Goal: Information Seeking & Learning: Compare options

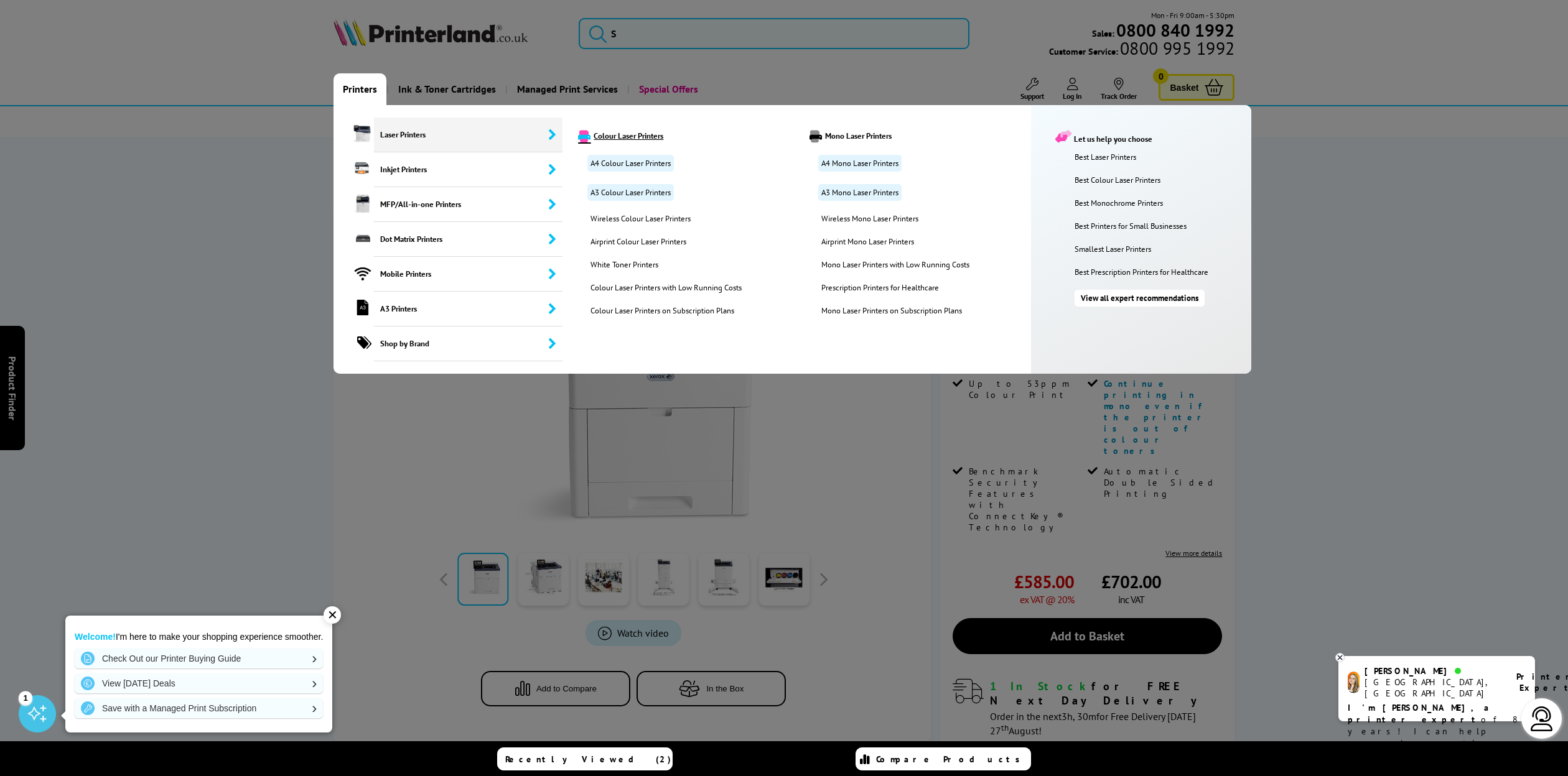
click at [647, 140] on link "Colour Laser Printers" at bounding box center [683, 136] width 230 height 12
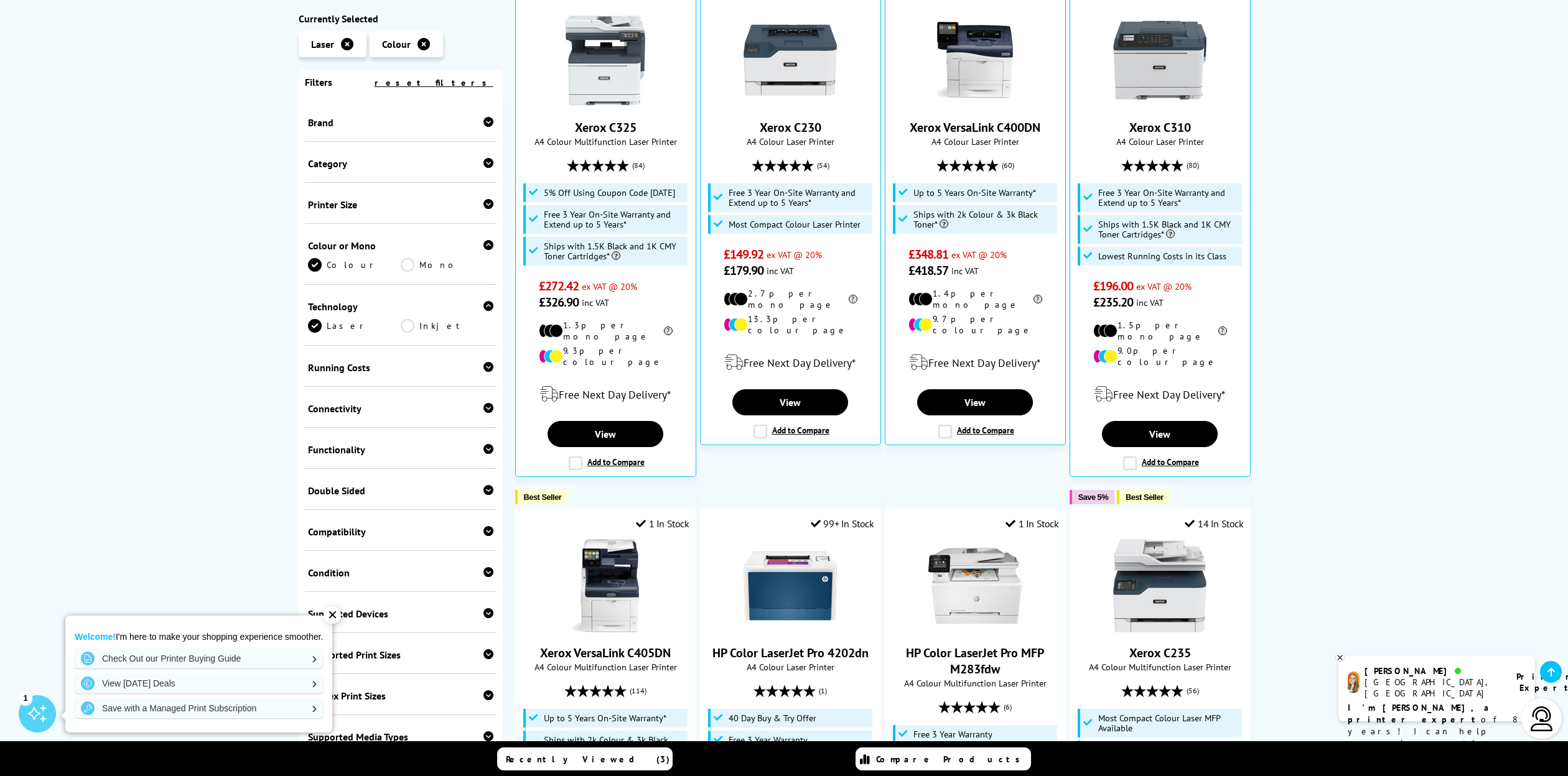
scroll to position [594, 0]
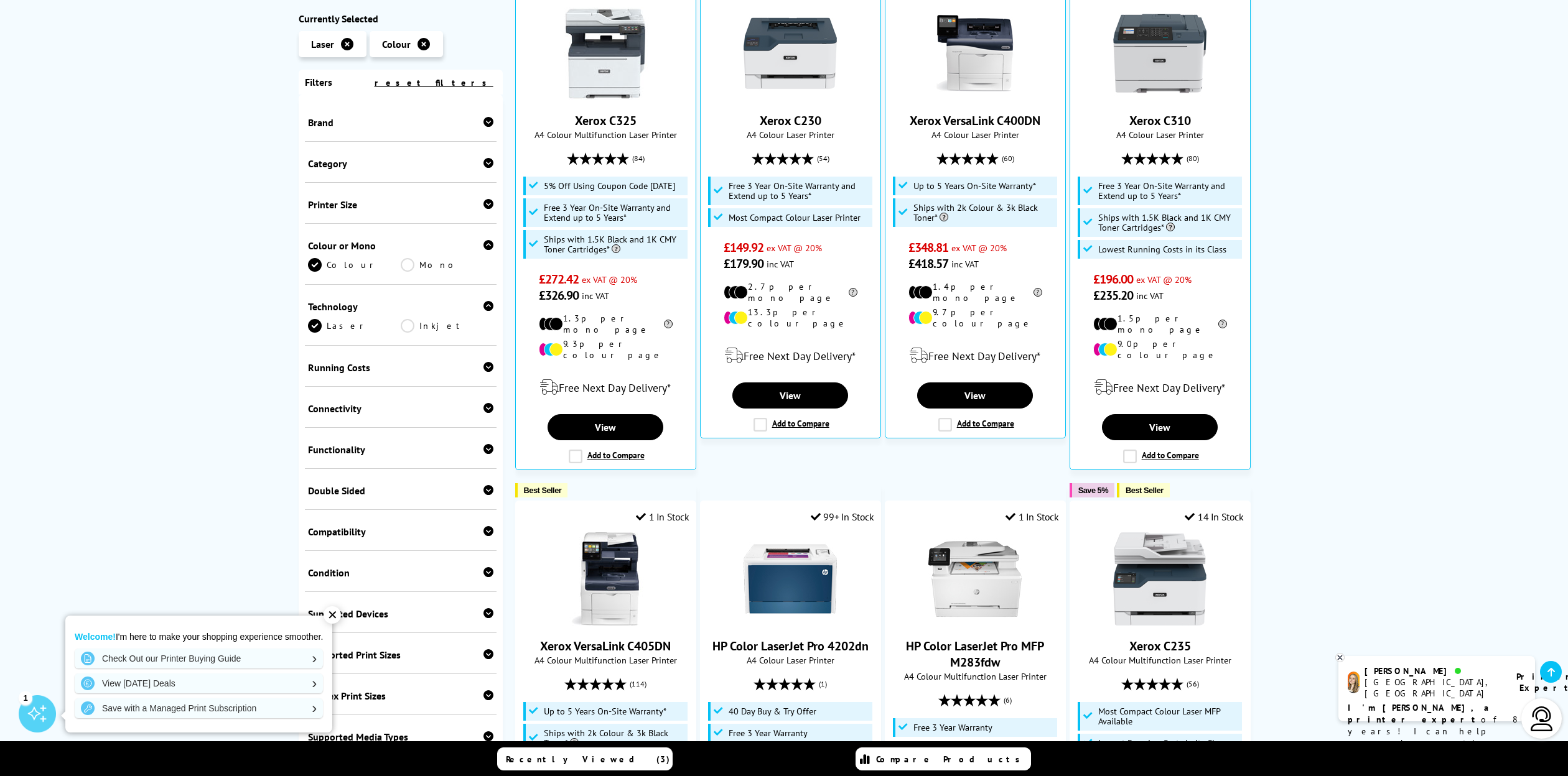
click at [339, 619] on div "✕" at bounding box center [332, 615] width 18 height 18
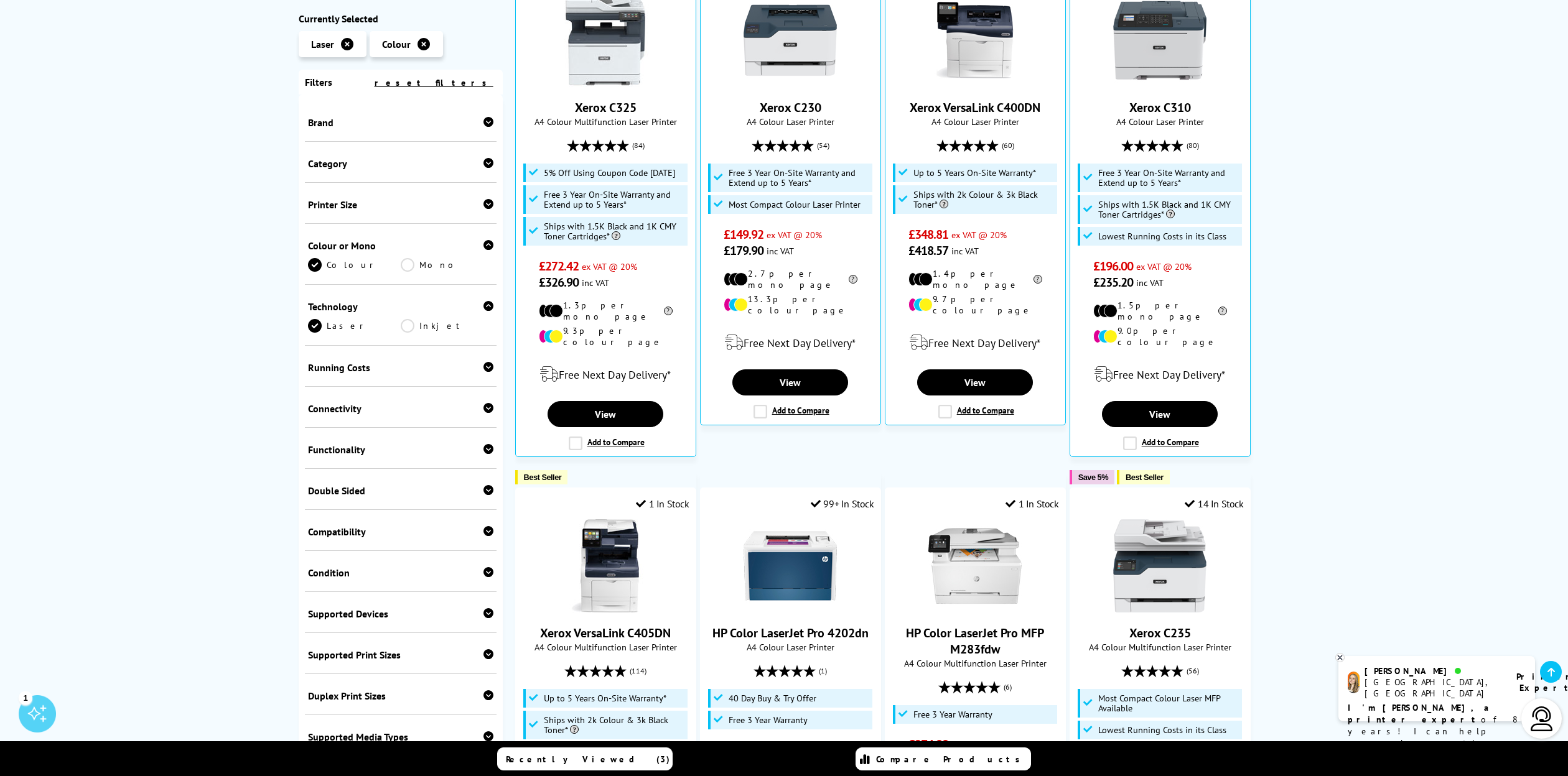
click at [484, 659] on icon at bounding box center [488, 654] width 10 height 10
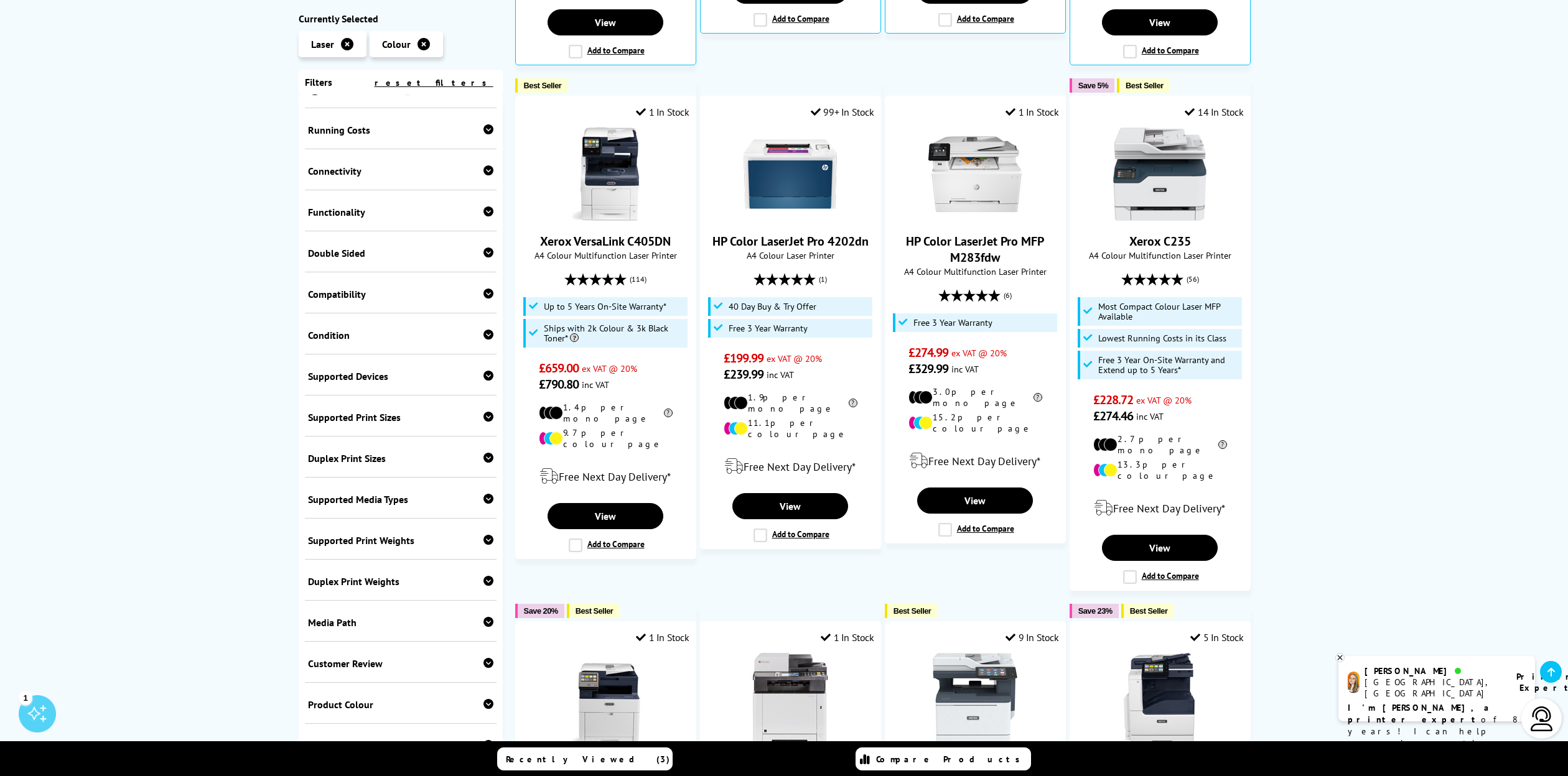
scroll to position [1126, 0]
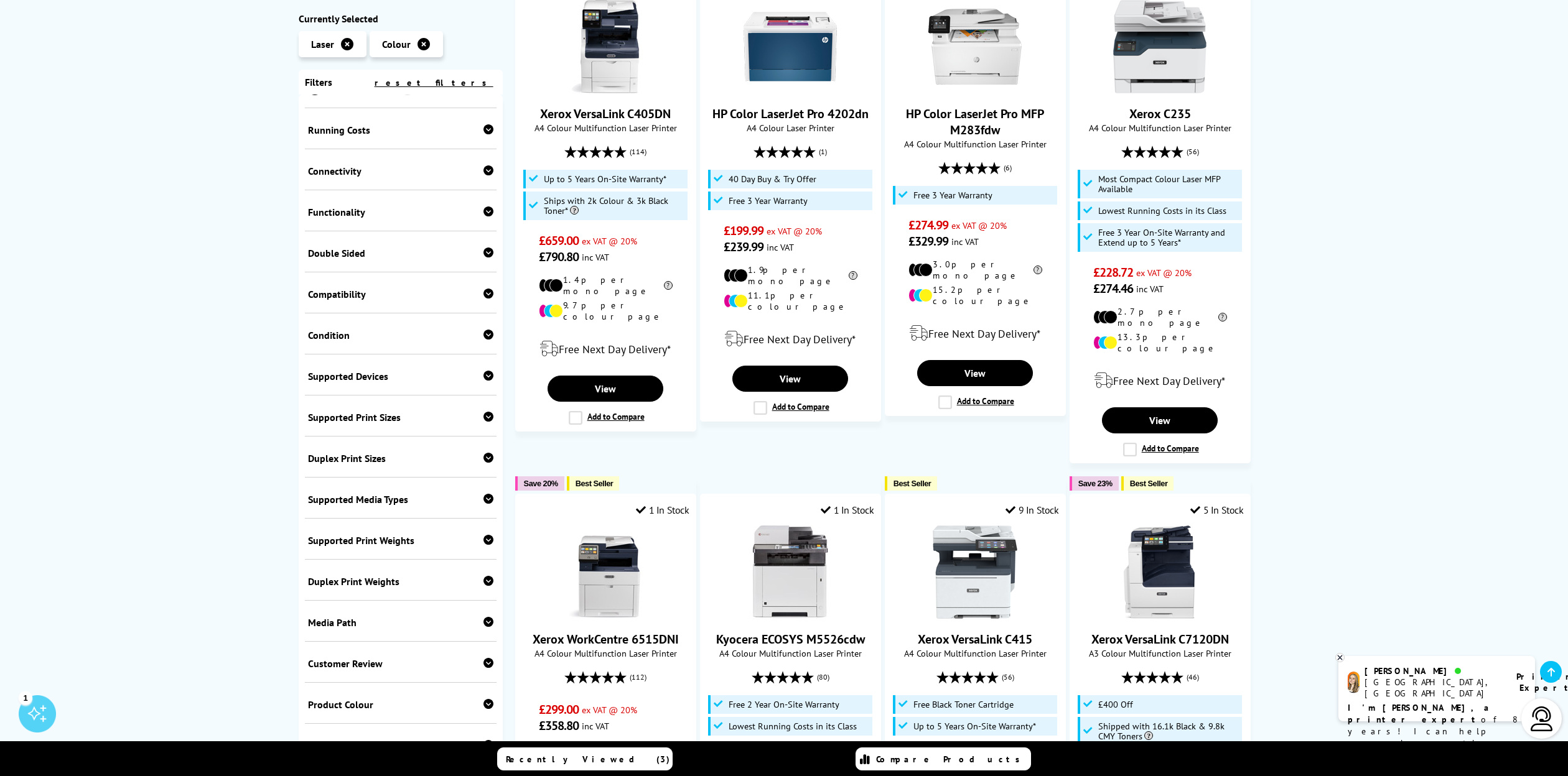
click at [475, 703] on div "Product Colour" at bounding box center [400, 705] width 185 height 12
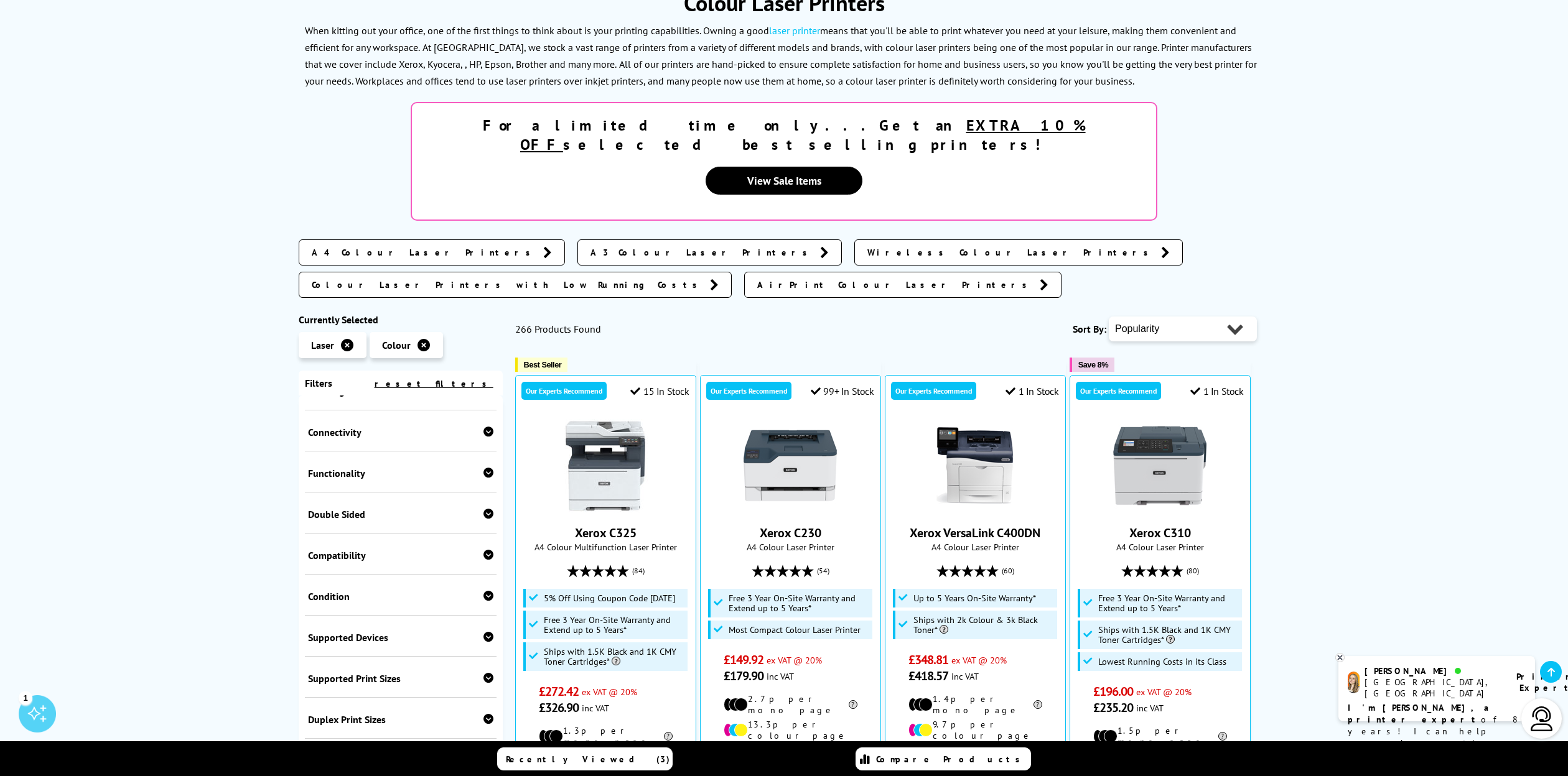
scroll to position [180, 0]
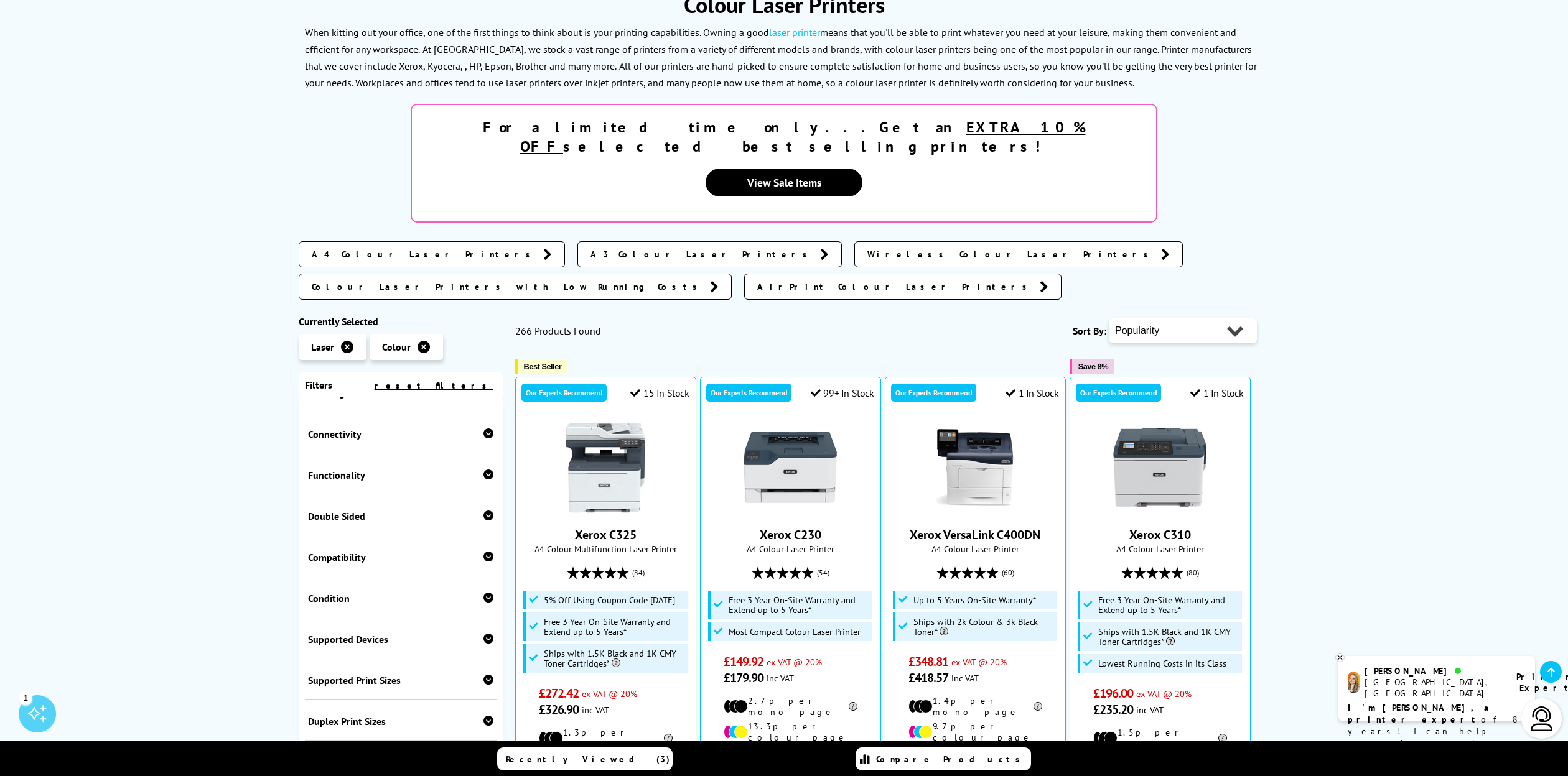
click at [352, 248] on span "A4 Colour Laser Printers" at bounding box center [424, 254] width 225 height 12
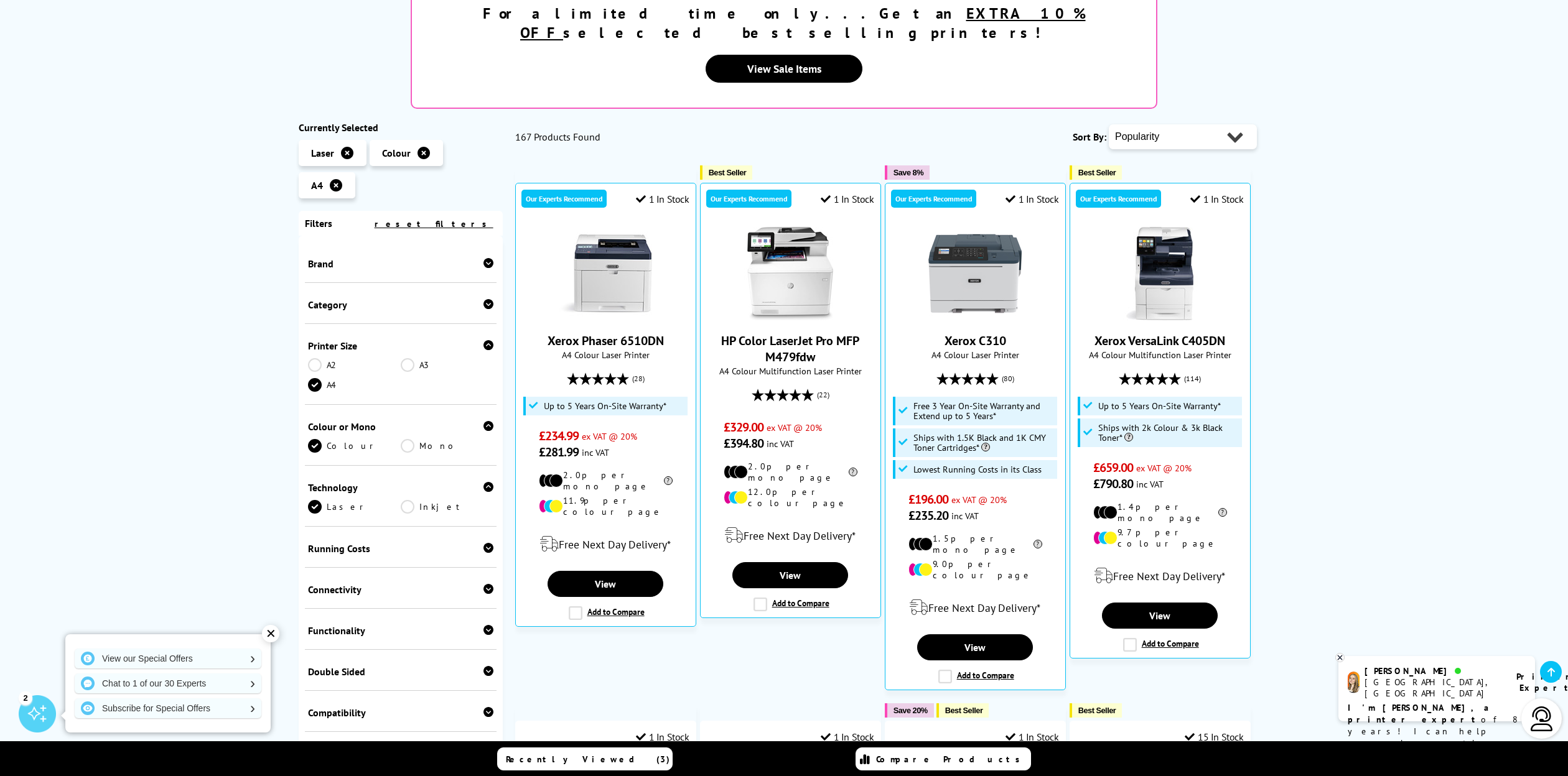
scroll to position [260, 0]
click at [569, 606] on label "Add to Compare" at bounding box center [607, 613] width 76 height 14
click at [0, 0] on input "Add to Compare" at bounding box center [0, 0] width 0 height 0
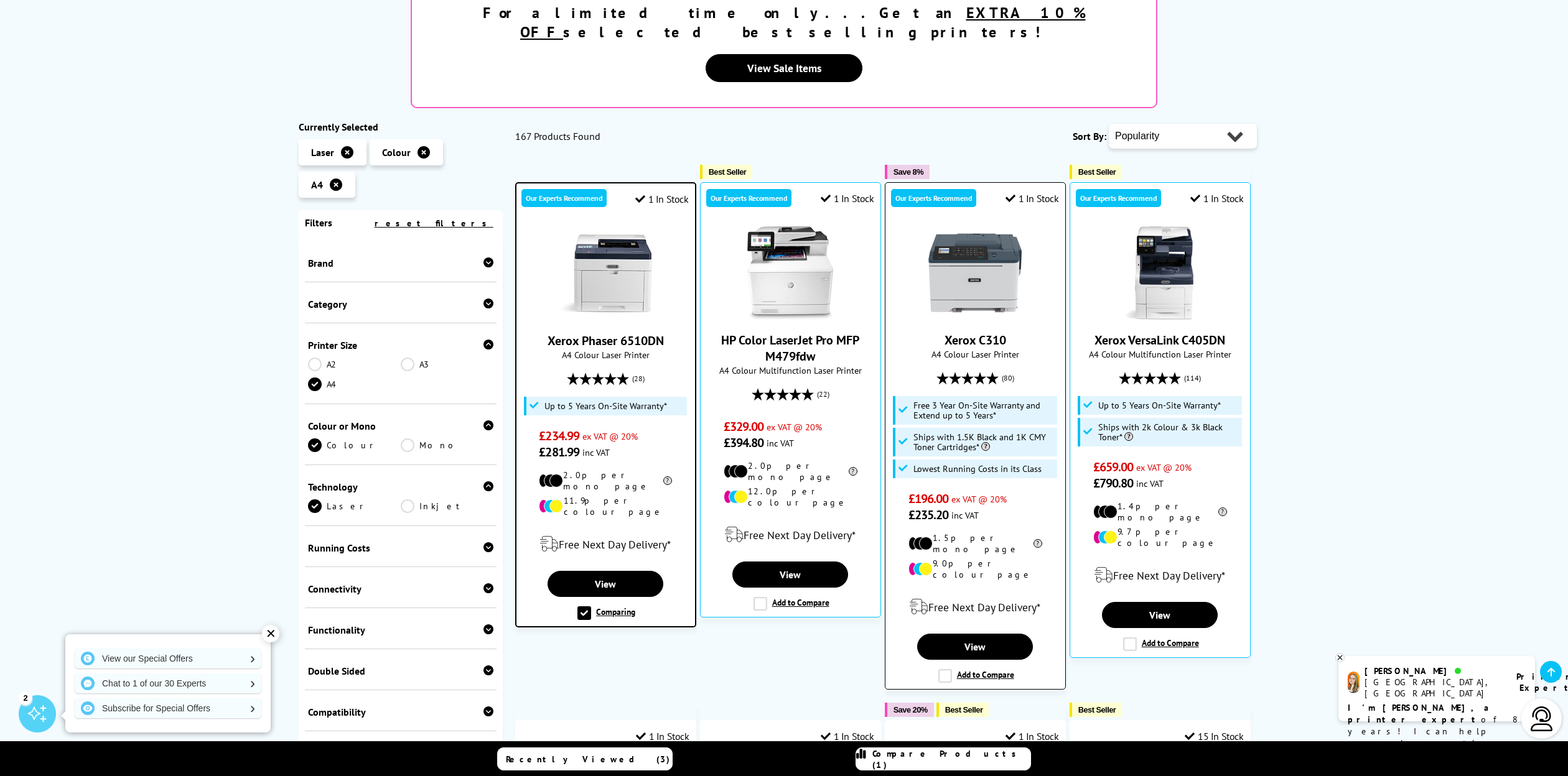
click at [942, 669] on label "Add to Compare" at bounding box center [976, 676] width 76 height 14
click at [0, 0] on input "Add to Compare" at bounding box center [0, 0] width 0 height 0
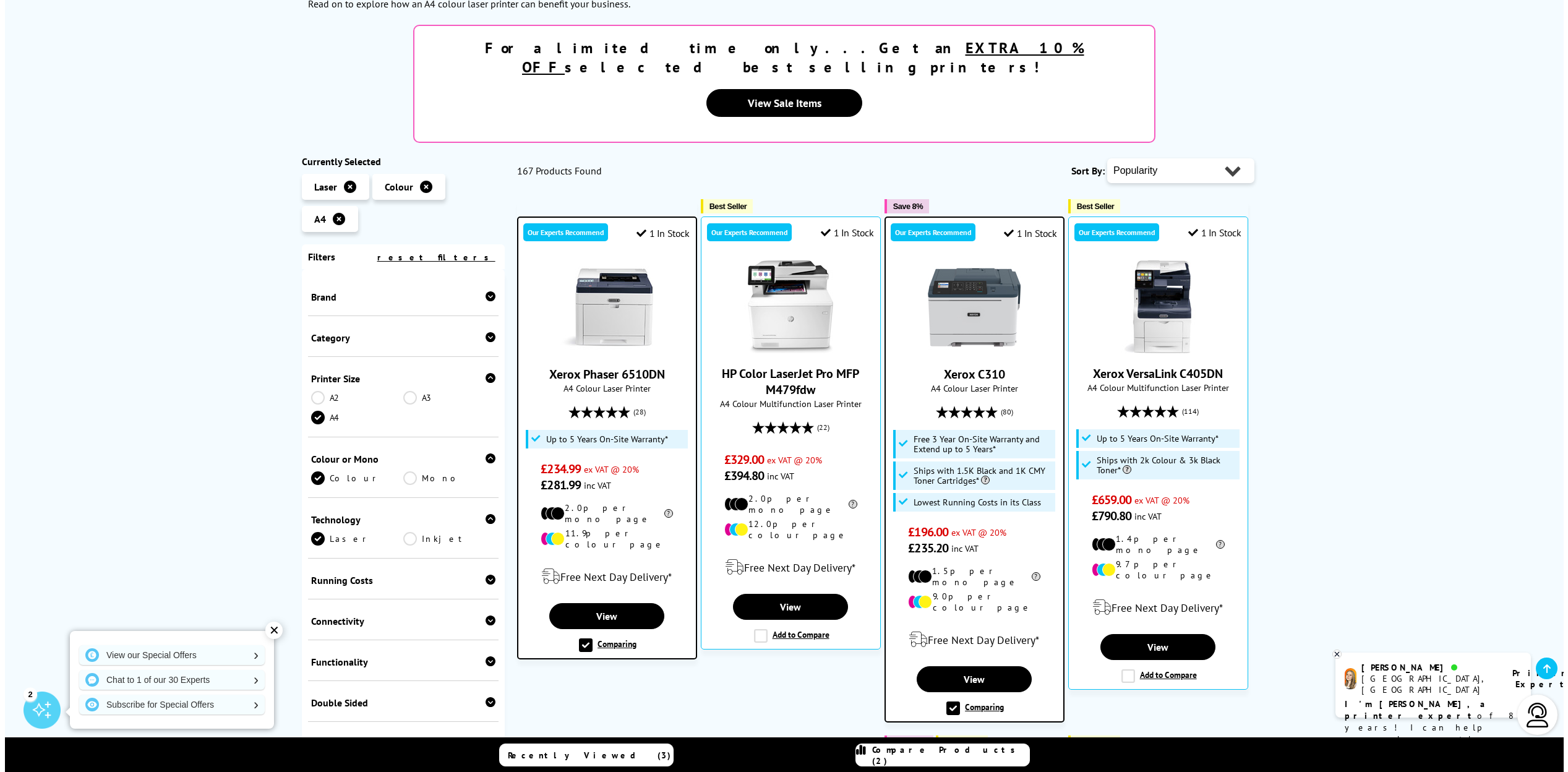
scroll to position [313, 0]
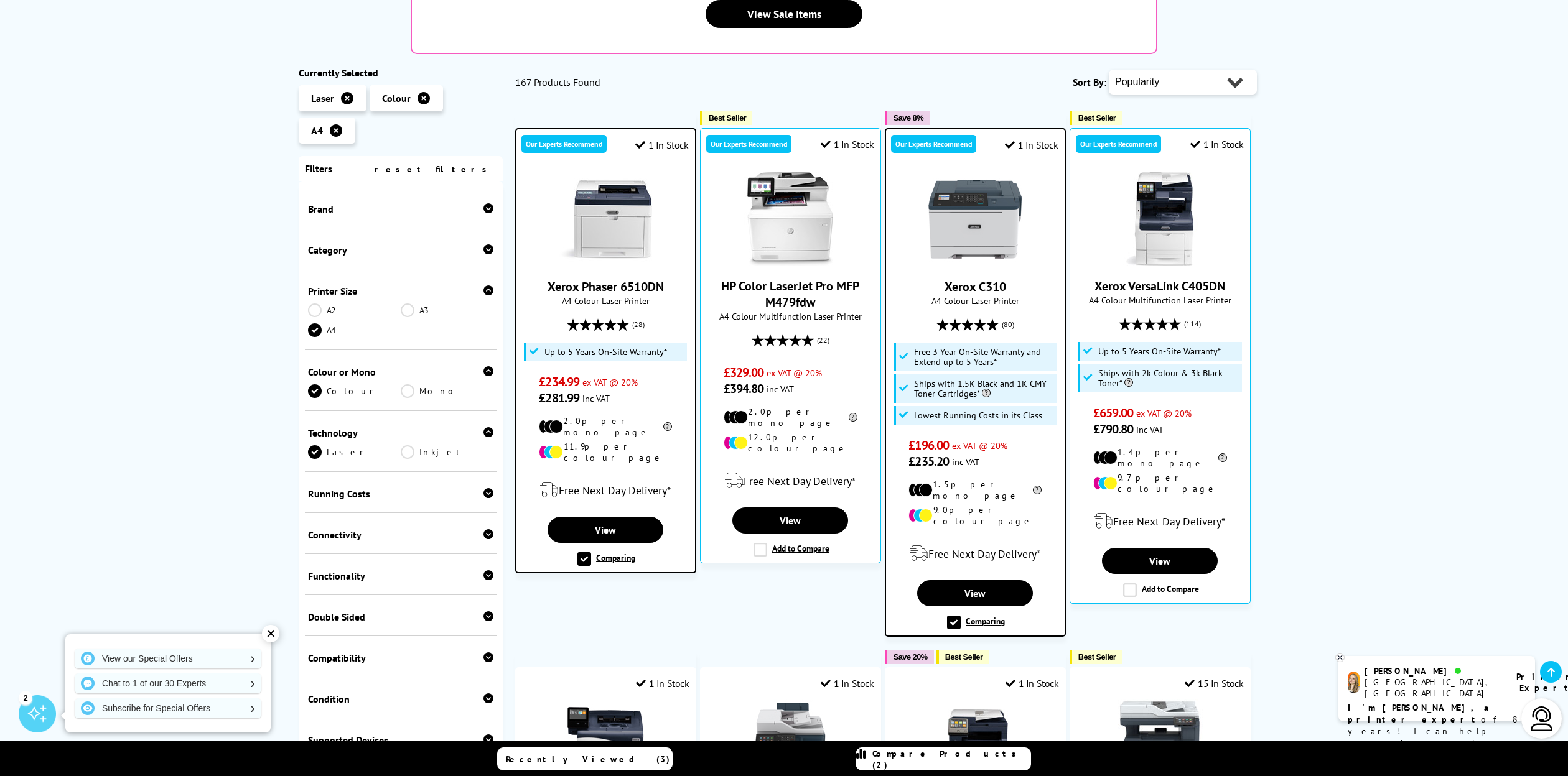
click at [618, 552] on label "Comparing" at bounding box center [606, 559] width 58 height 14
click at [0, 0] on input "Comparing" at bounding box center [0, 0] width 0 height 0
click at [573, 552] on label "Add to Compare" at bounding box center [607, 559] width 76 height 14
click at [0, 0] on input "Add to Compare" at bounding box center [0, 0] width 0 height 0
click at [939, 756] on span "Compare Products (2)" at bounding box center [951, 759] width 158 height 22
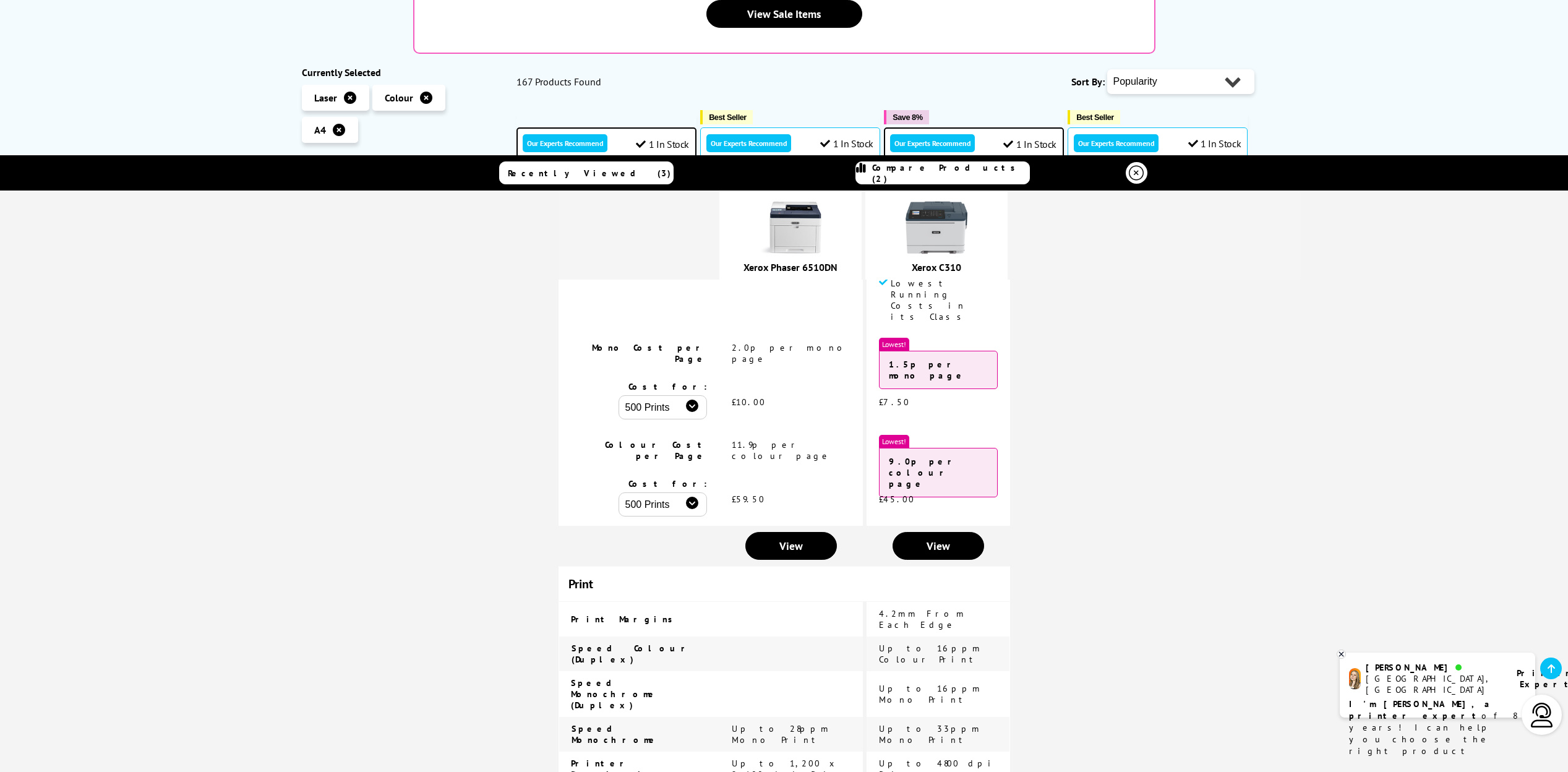
scroll to position [0, 0]
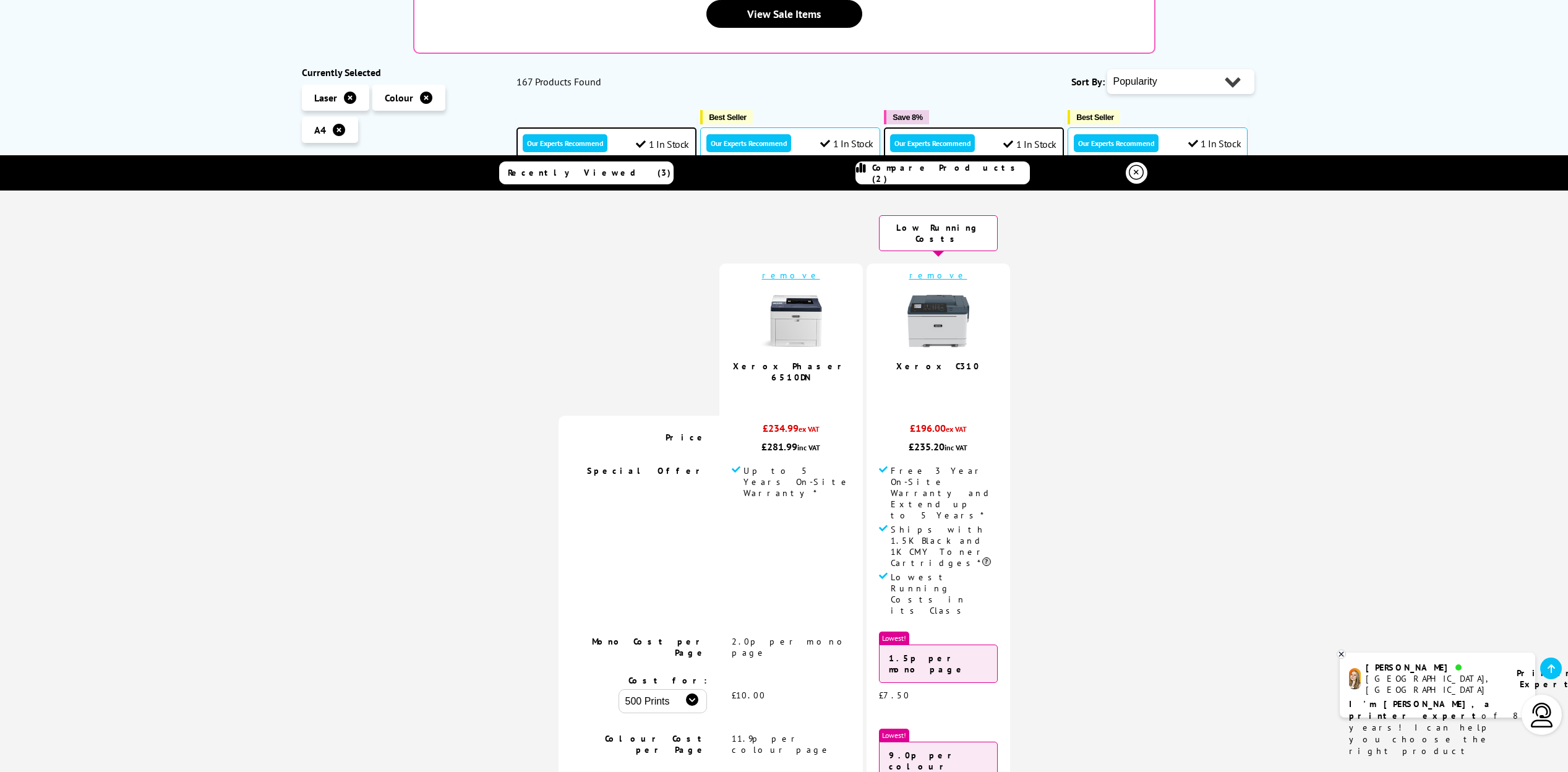
click at [934, 360] on link "Xerox C310" at bounding box center [937, 366] width 83 height 11
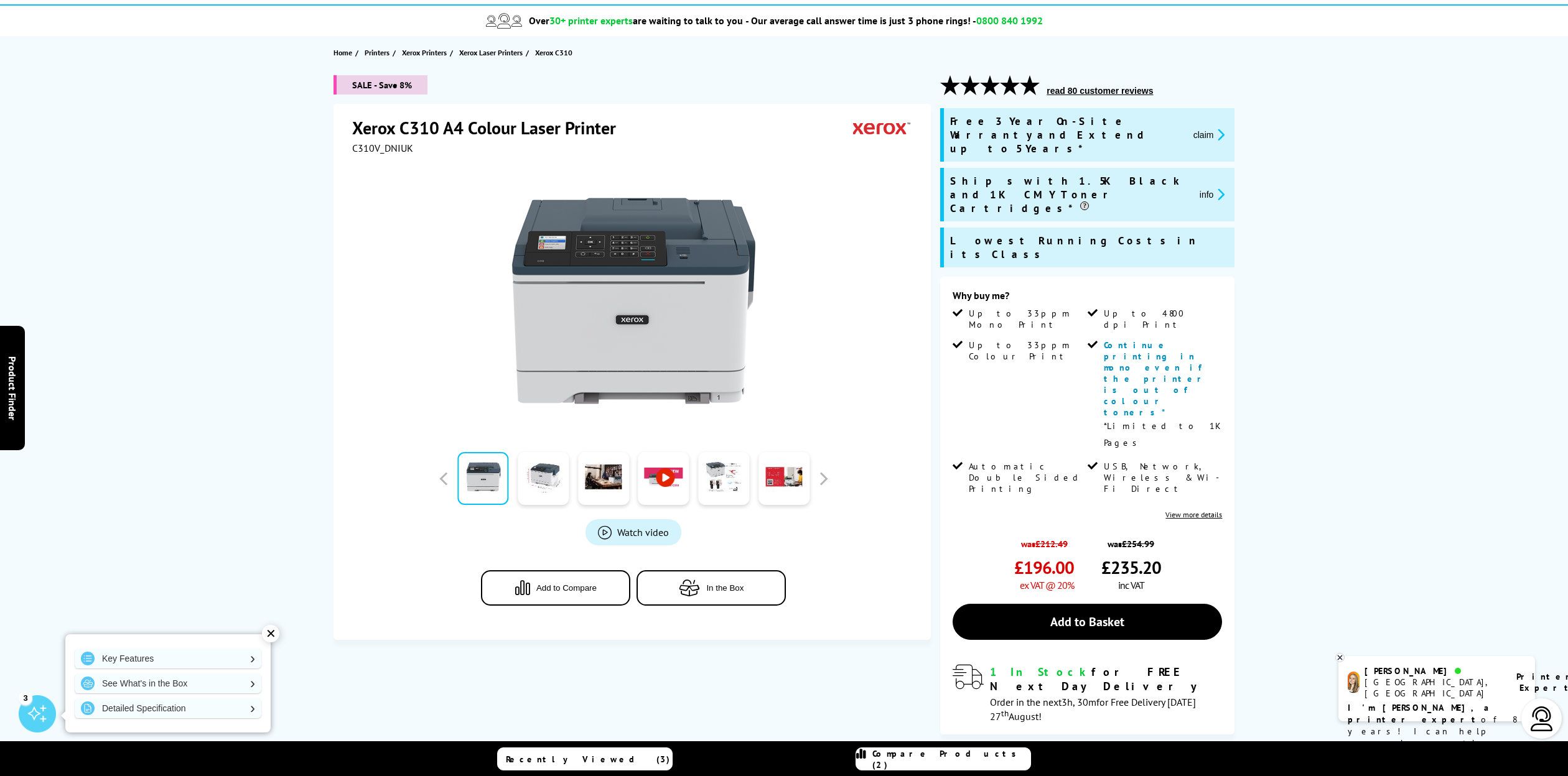
scroll to position [150, 0]
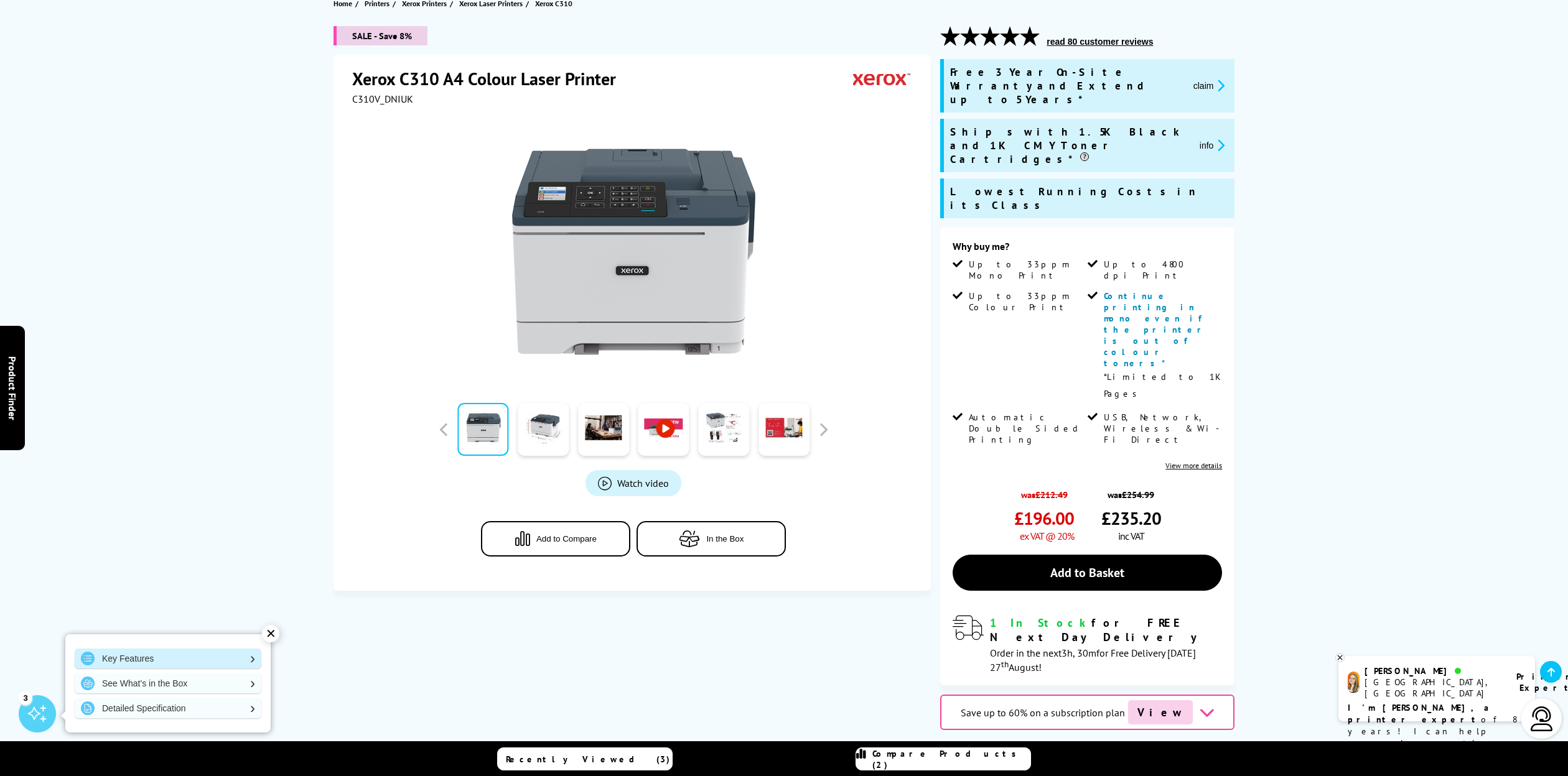
click at [246, 655] on link "Key Features" at bounding box center [167, 659] width 187 height 20
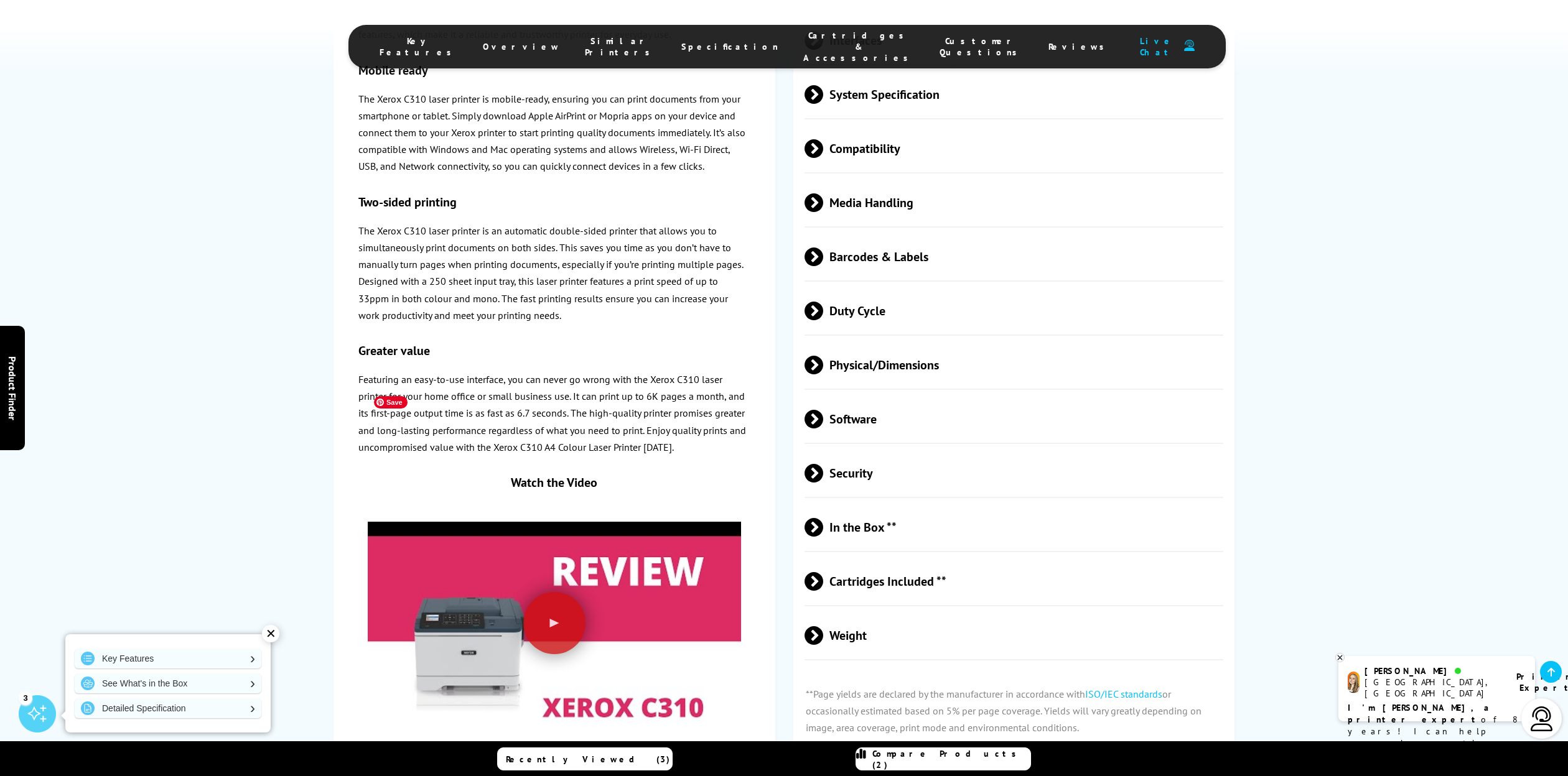
scroll to position [3595, 0]
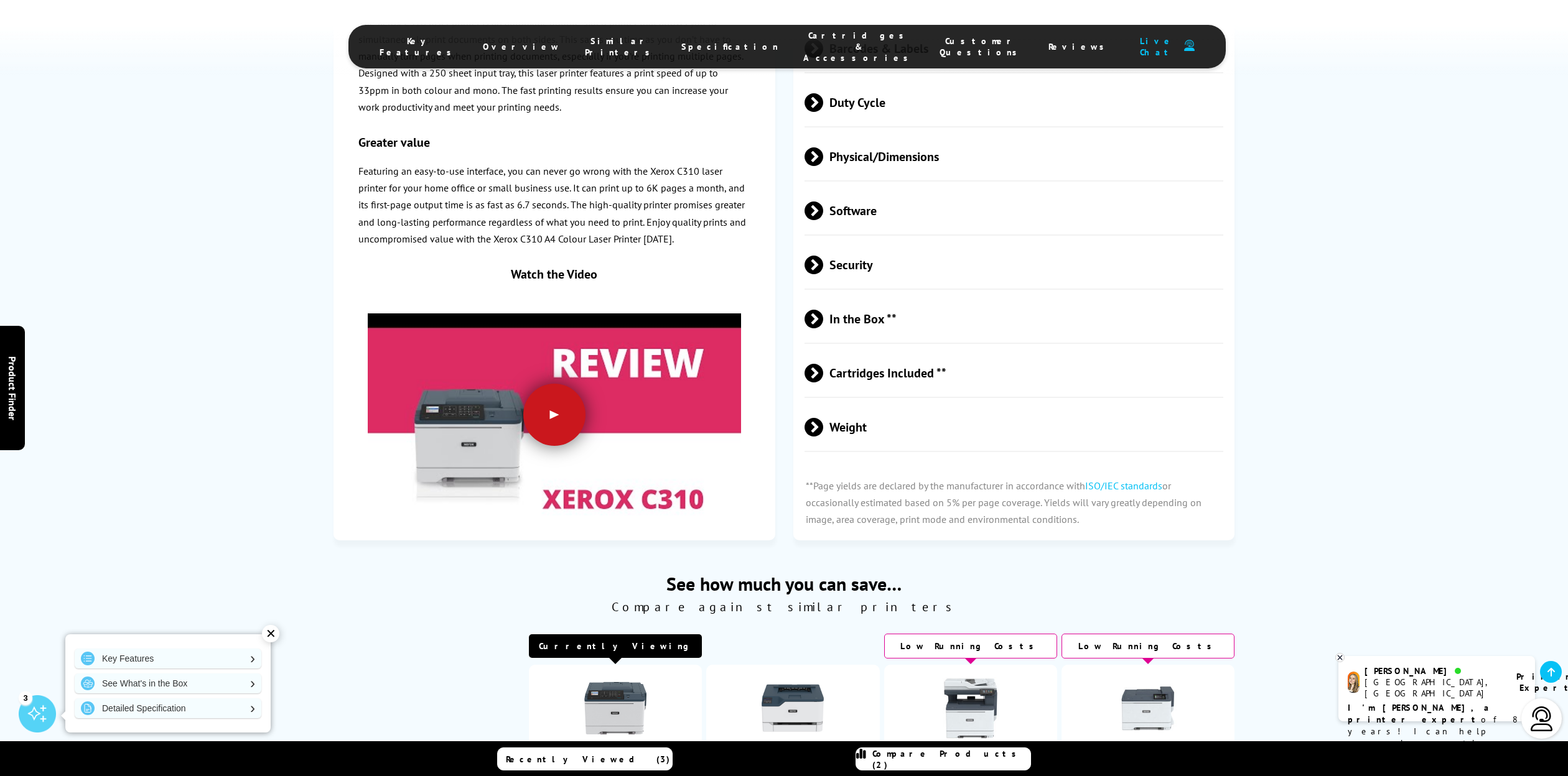
click at [563, 384] on div at bounding box center [554, 414] width 62 height 62
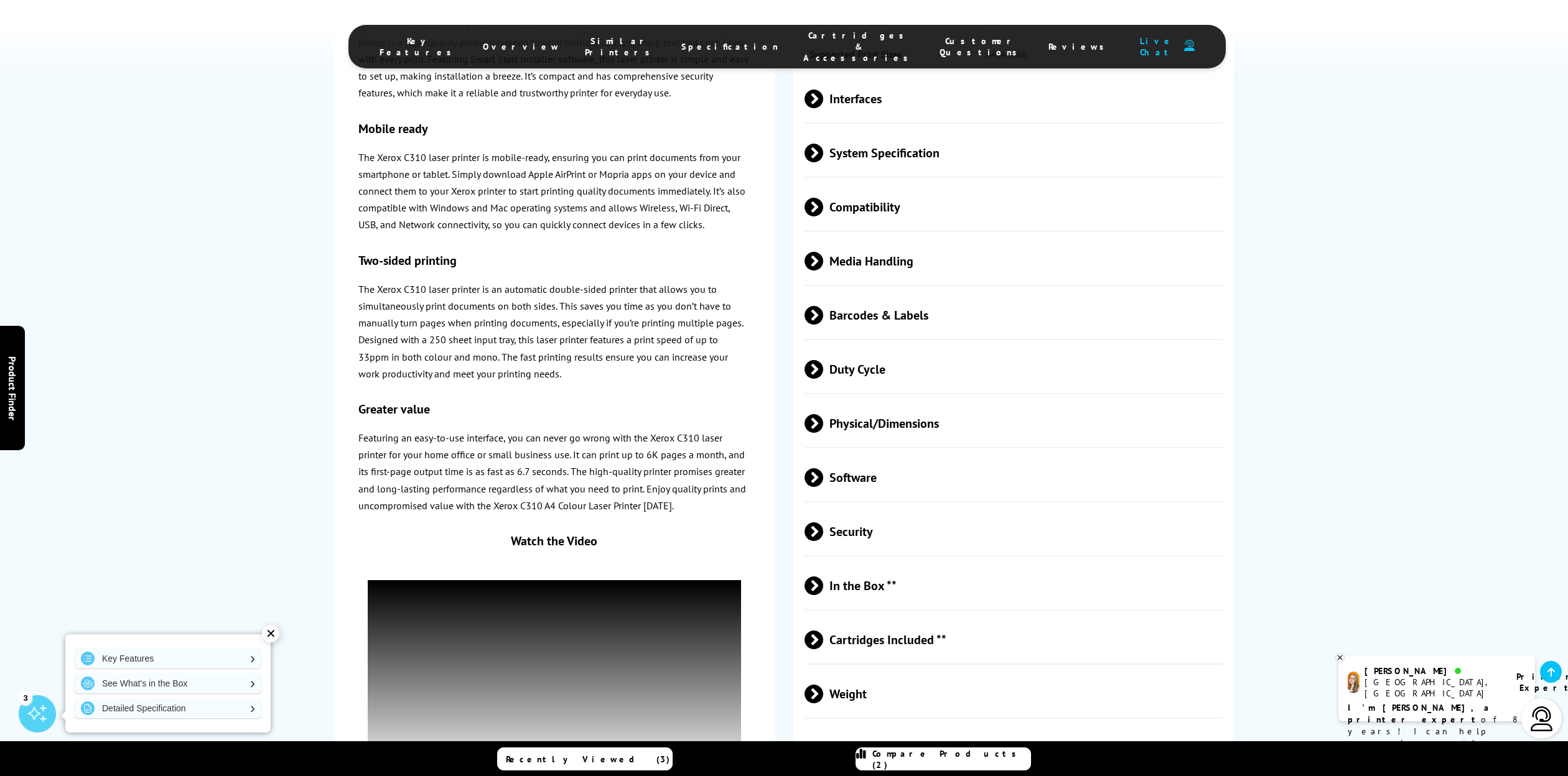
scroll to position [3429, 0]
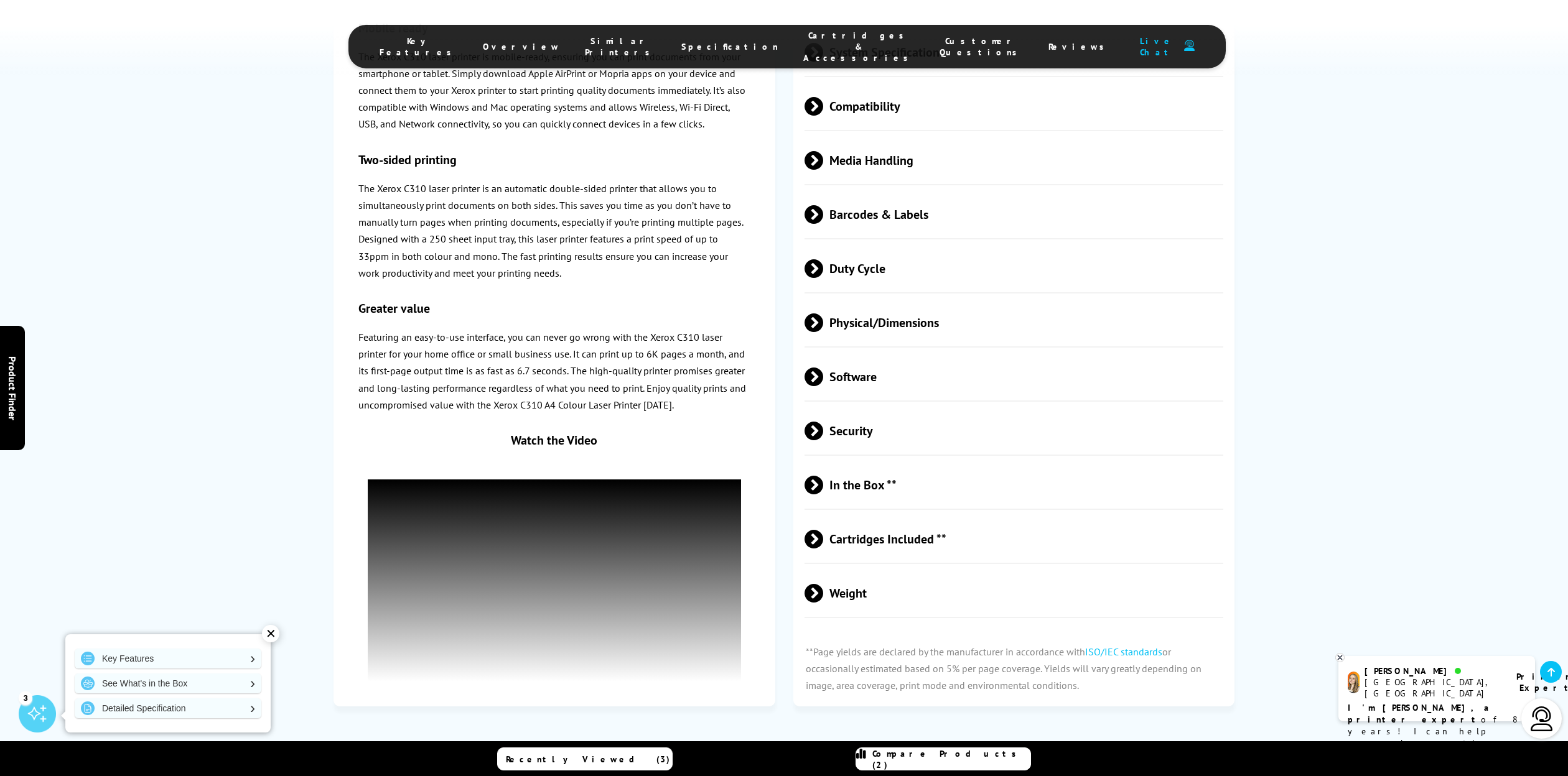
click at [823, 530] on span at bounding box center [823, 539] width 0 height 18
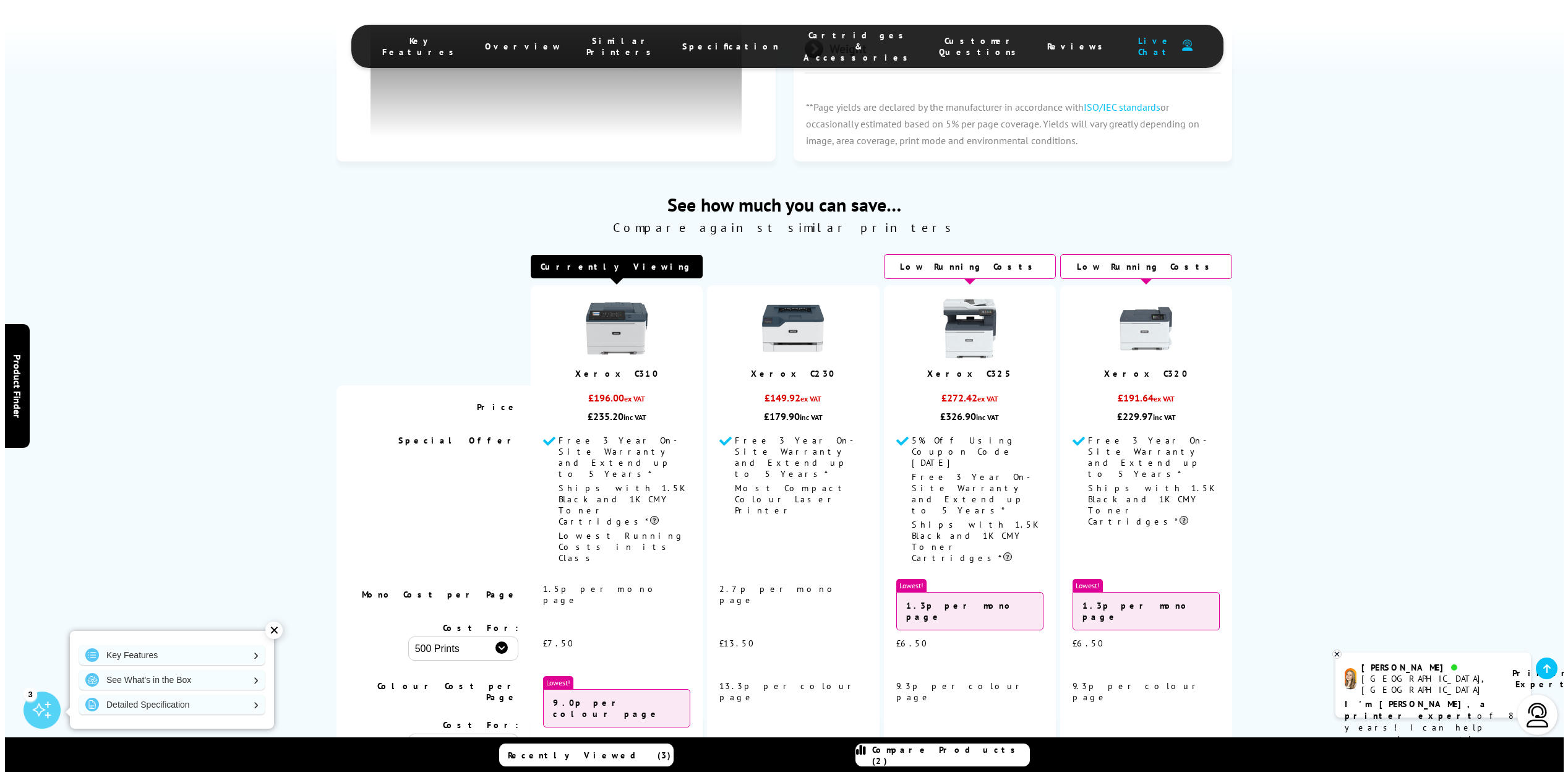
scroll to position [4076, 0]
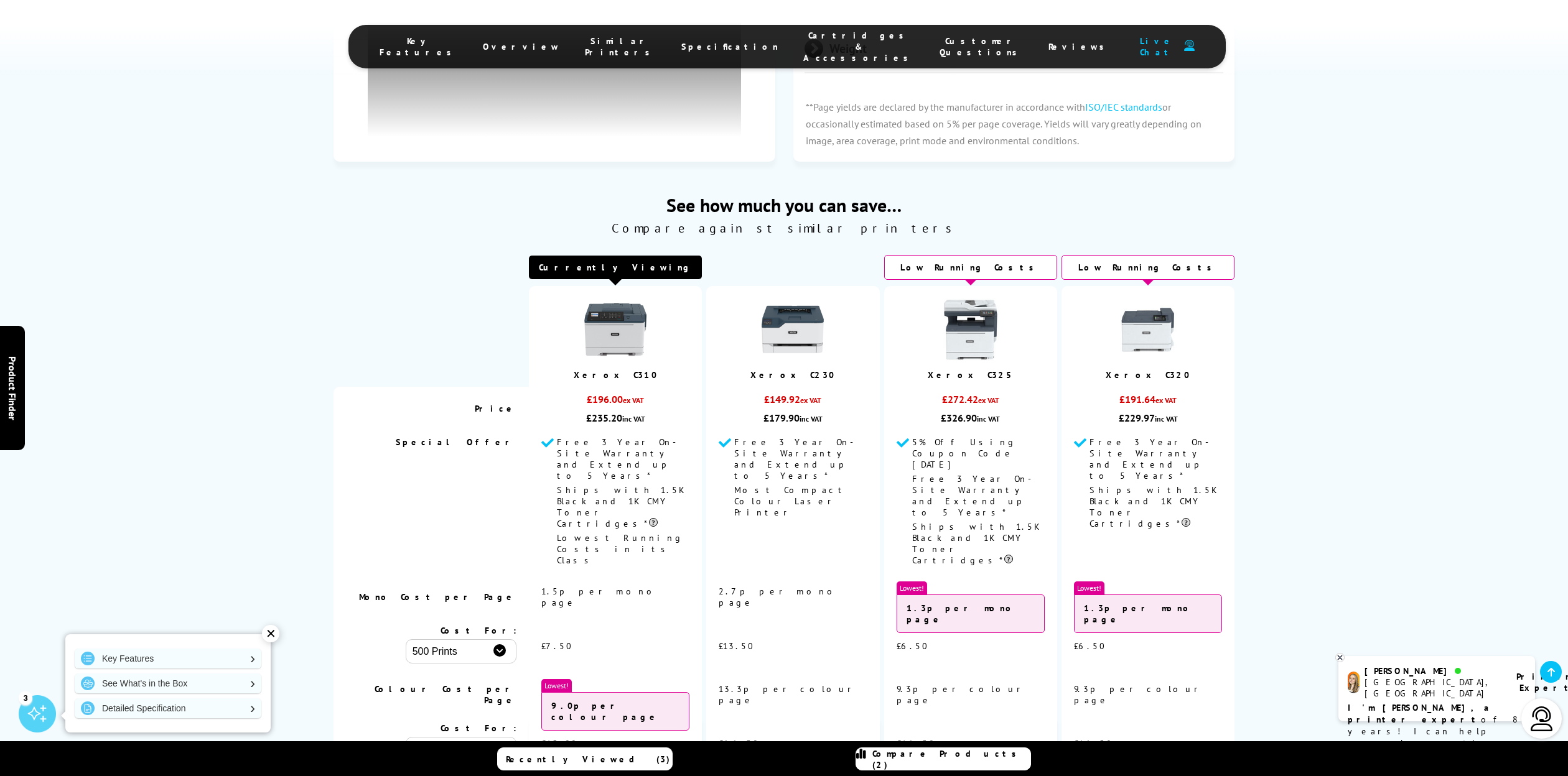
click at [981, 761] on span "Compare Products (2)" at bounding box center [951, 759] width 158 height 22
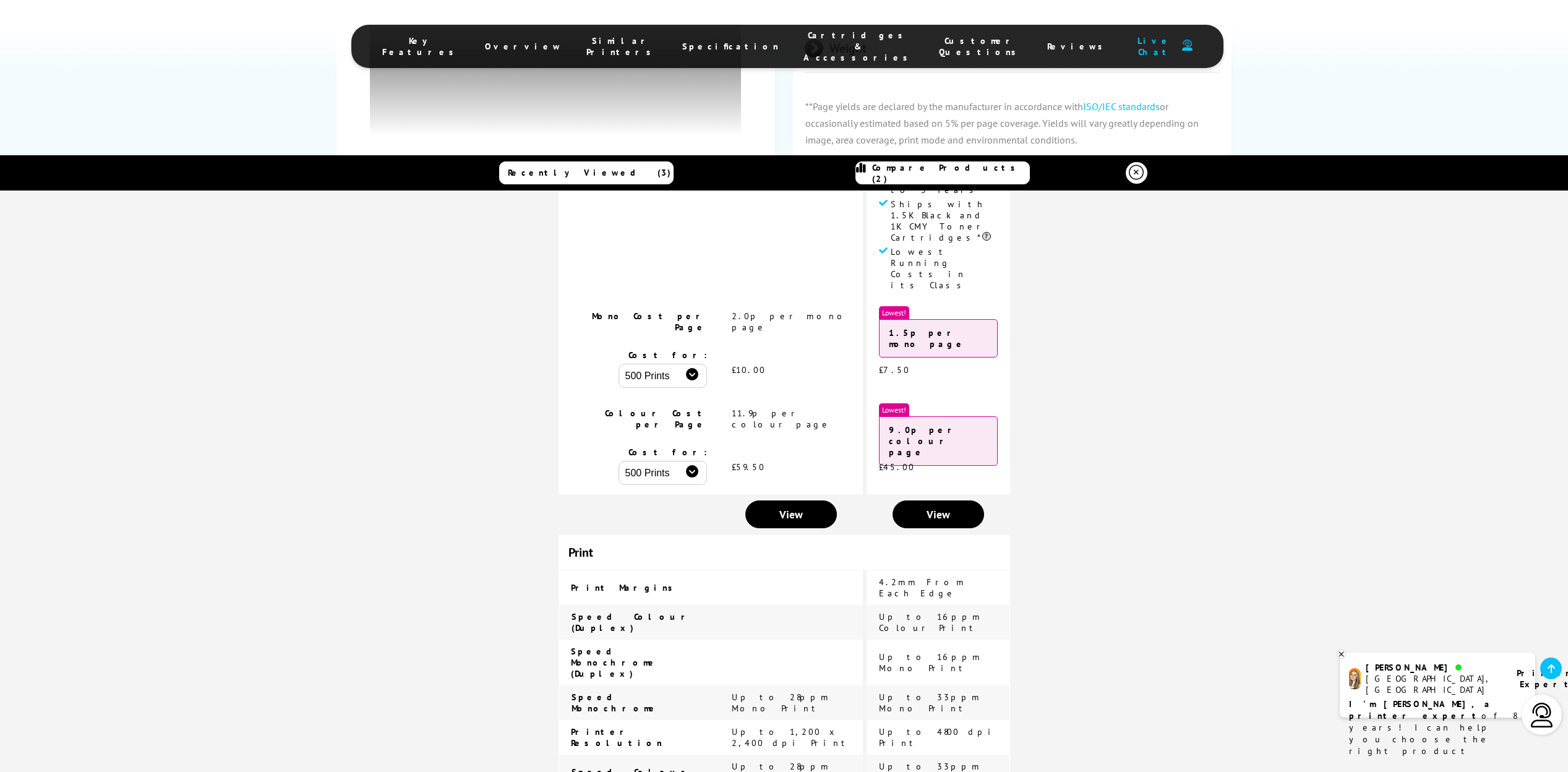
scroll to position [320, 0]
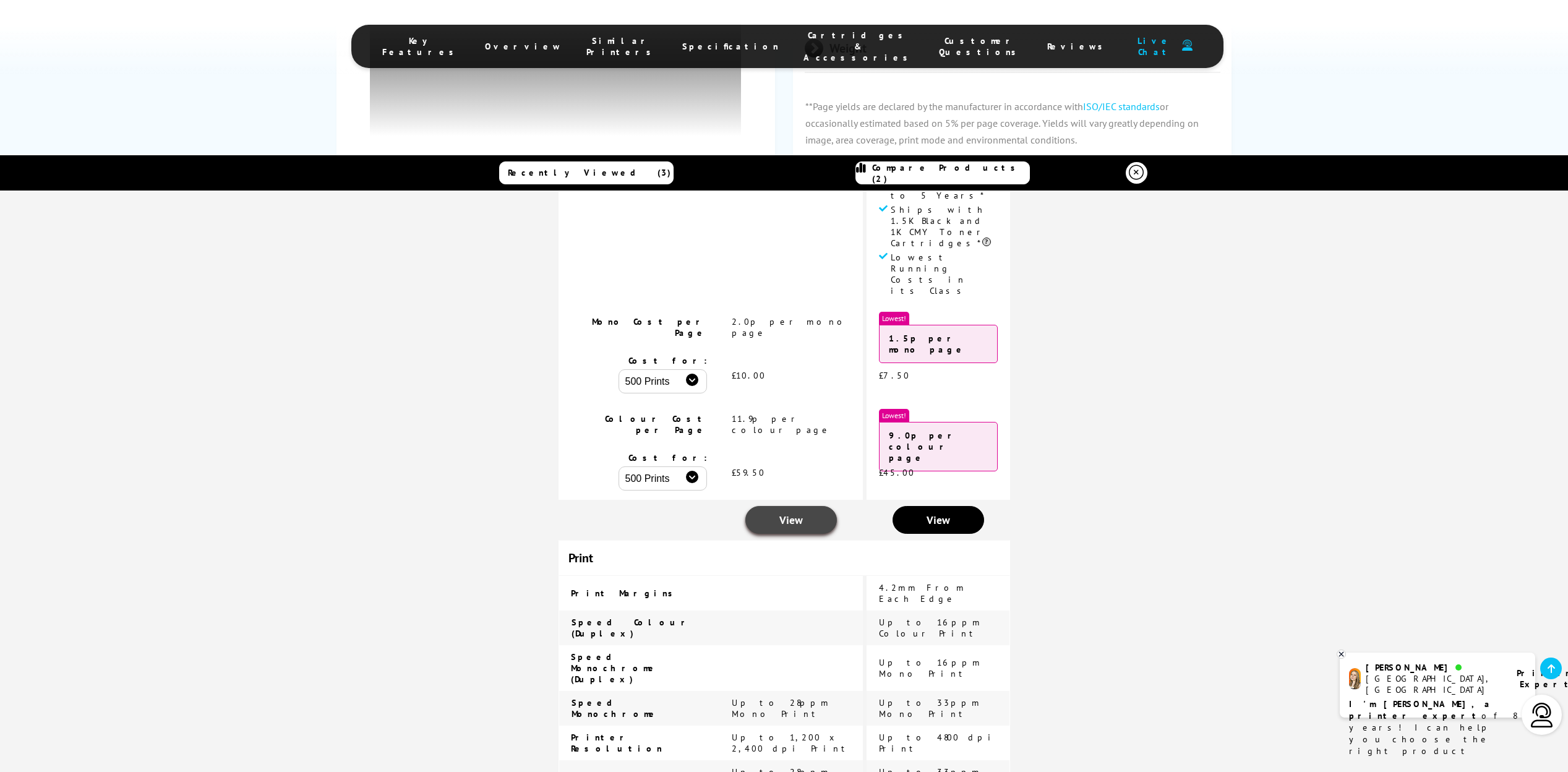
click at [799, 506] on link "View" at bounding box center [791, 520] width 92 height 27
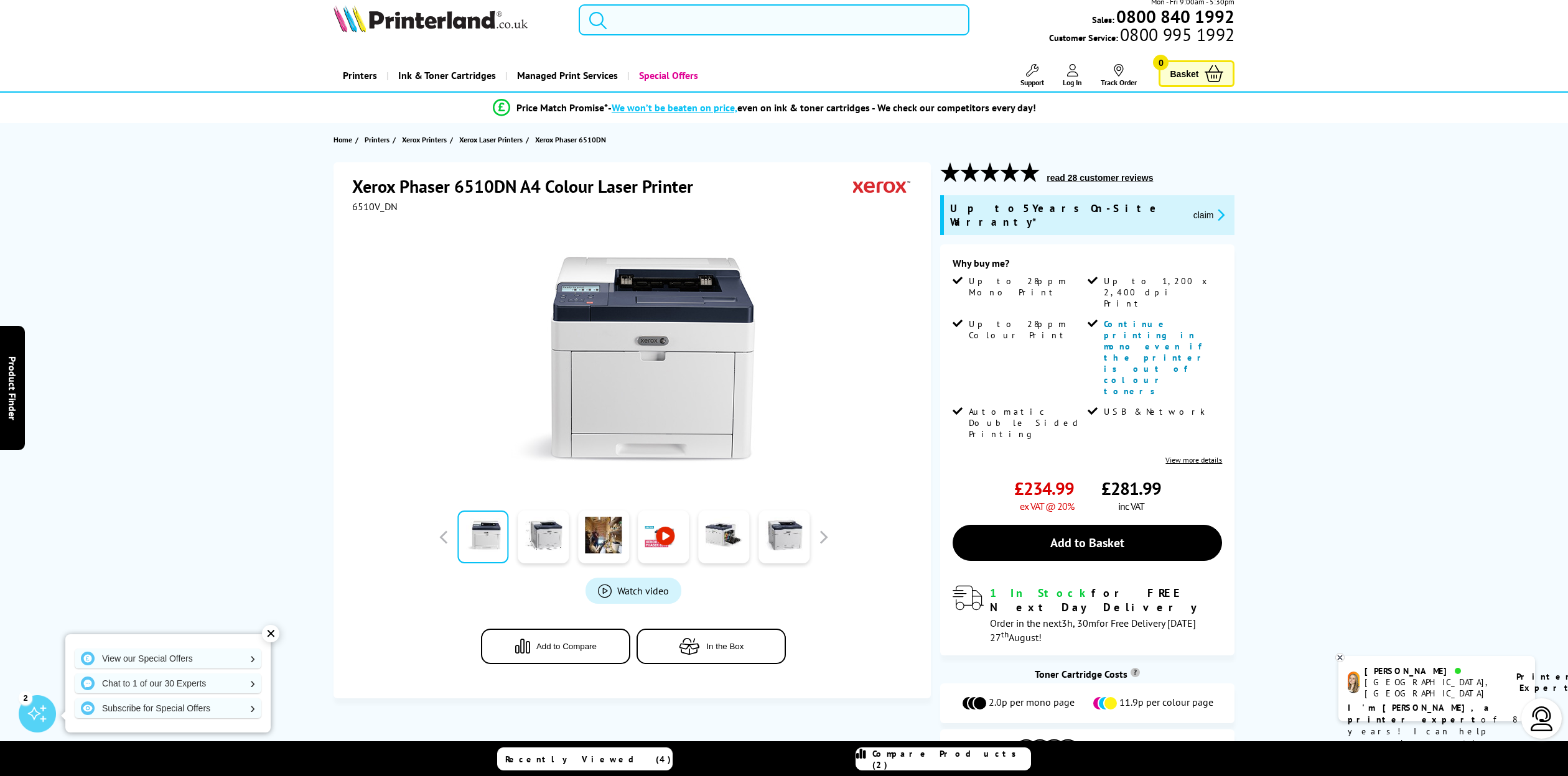
scroll to position [15, 0]
click at [669, 542] on link at bounding box center [663, 536] width 51 height 53
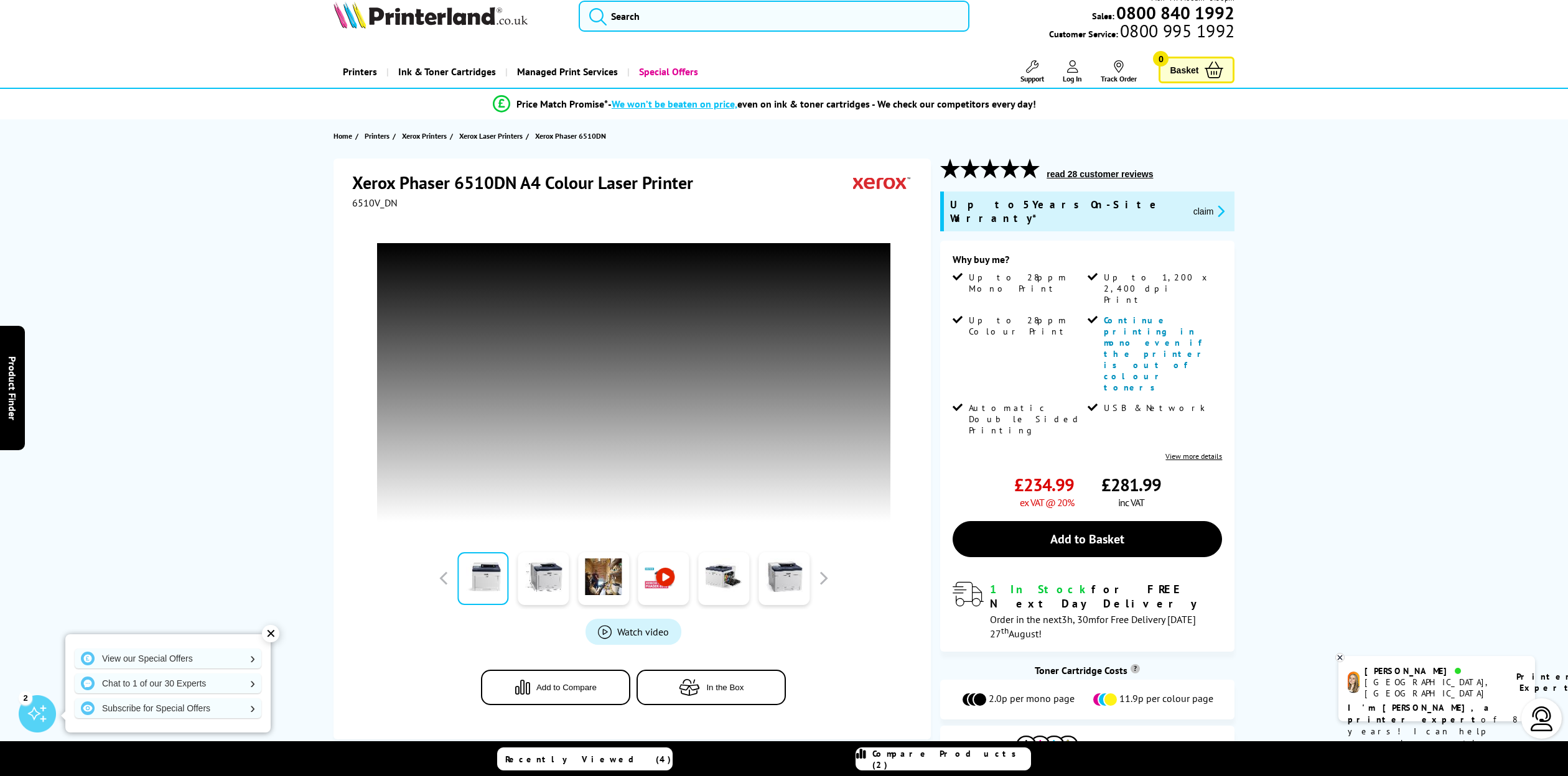
scroll to position [0, 0]
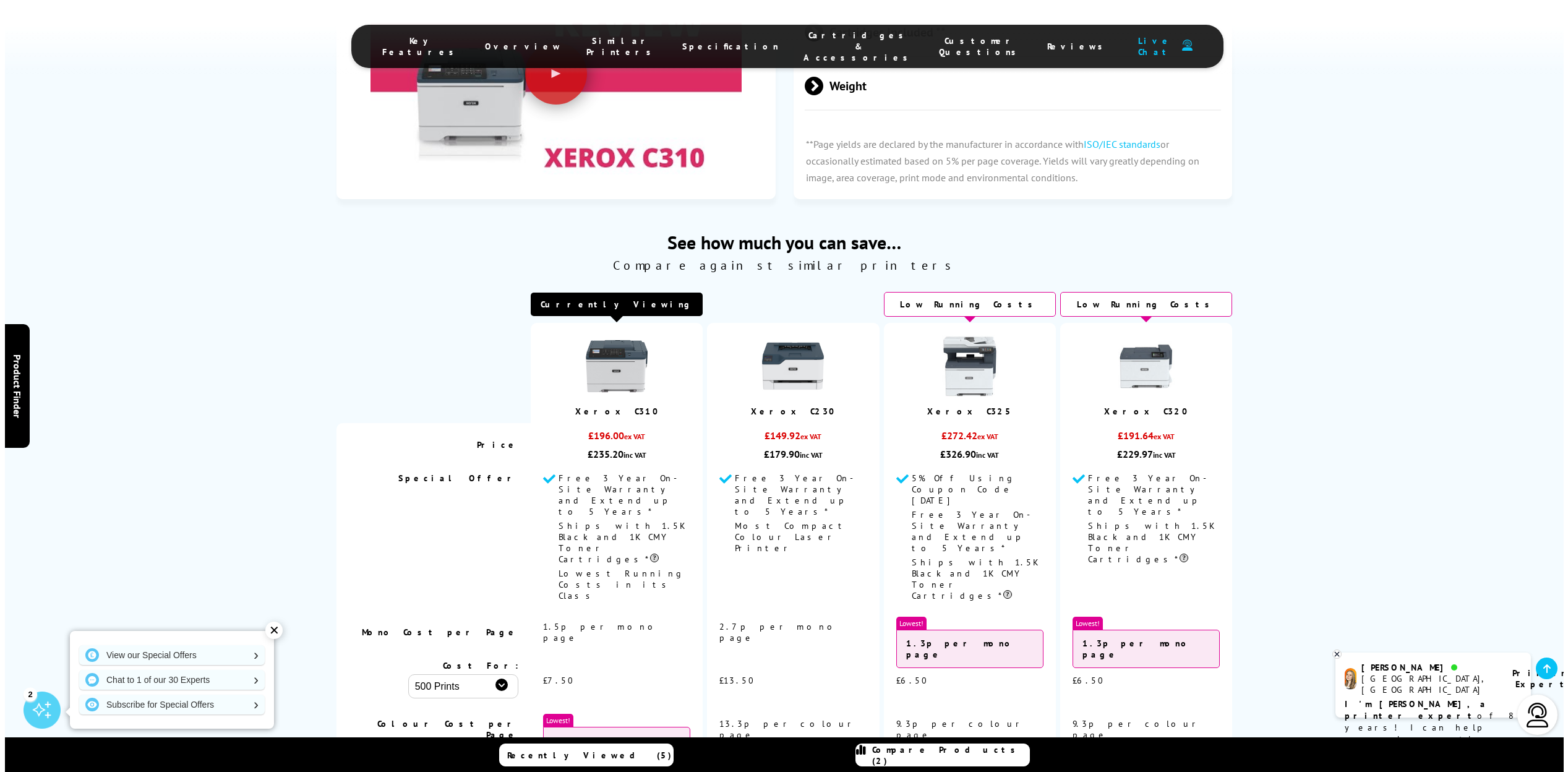
scroll to position [4091, 0]
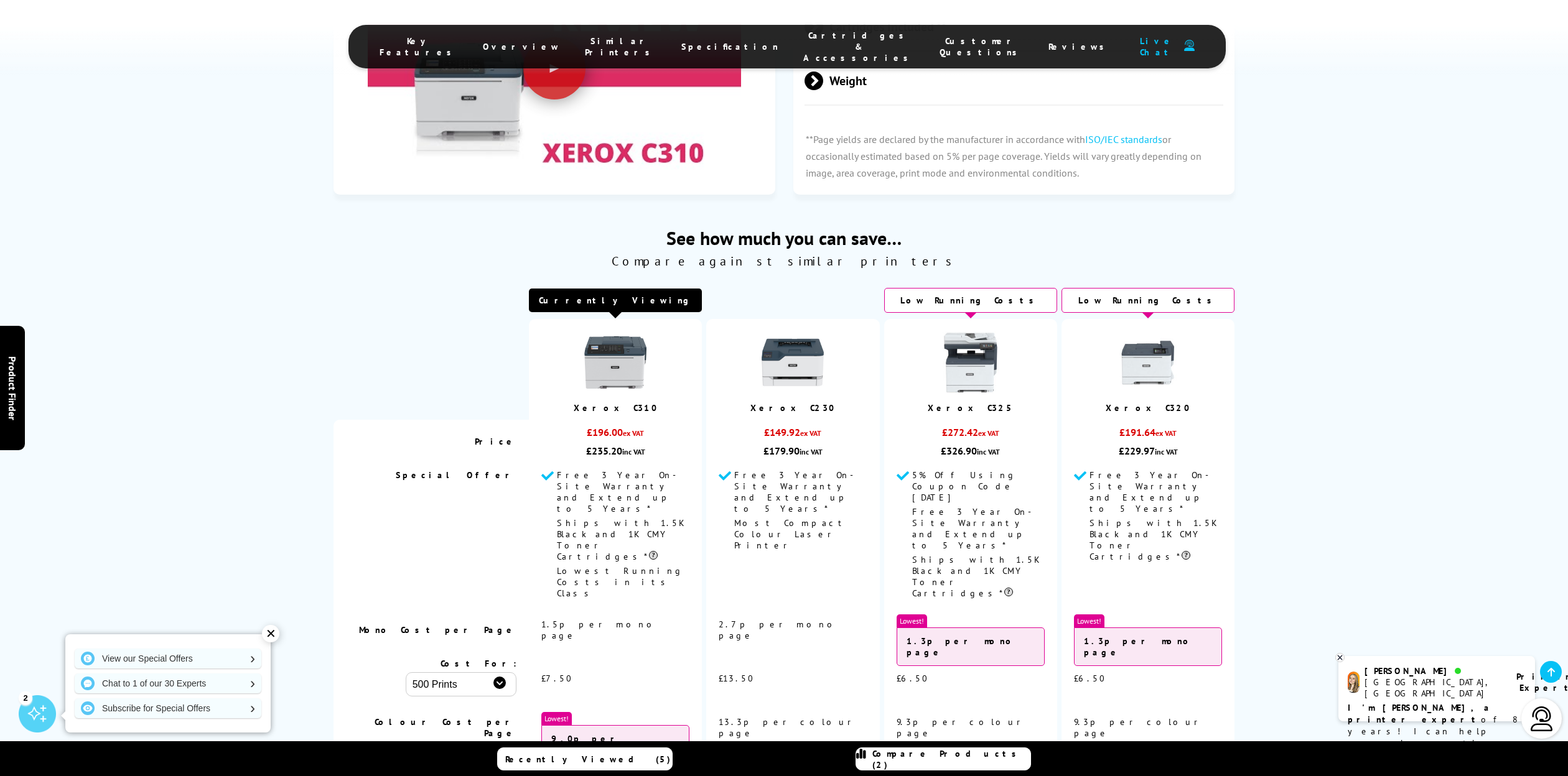
click at [938, 764] on link "Compare Products (2)" at bounding box center [943, 759] width 175 height 23
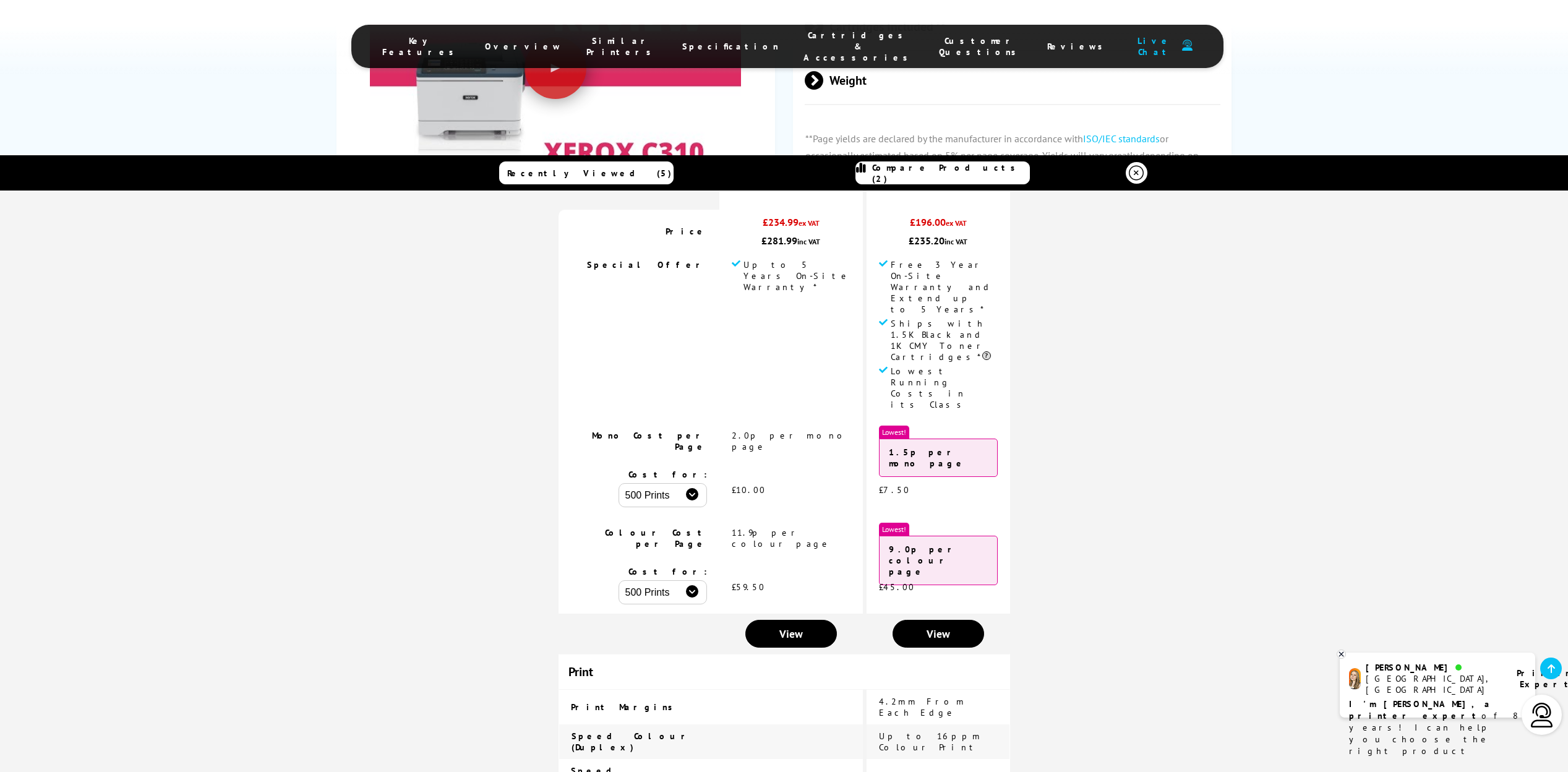
scroll to position [271, 0]
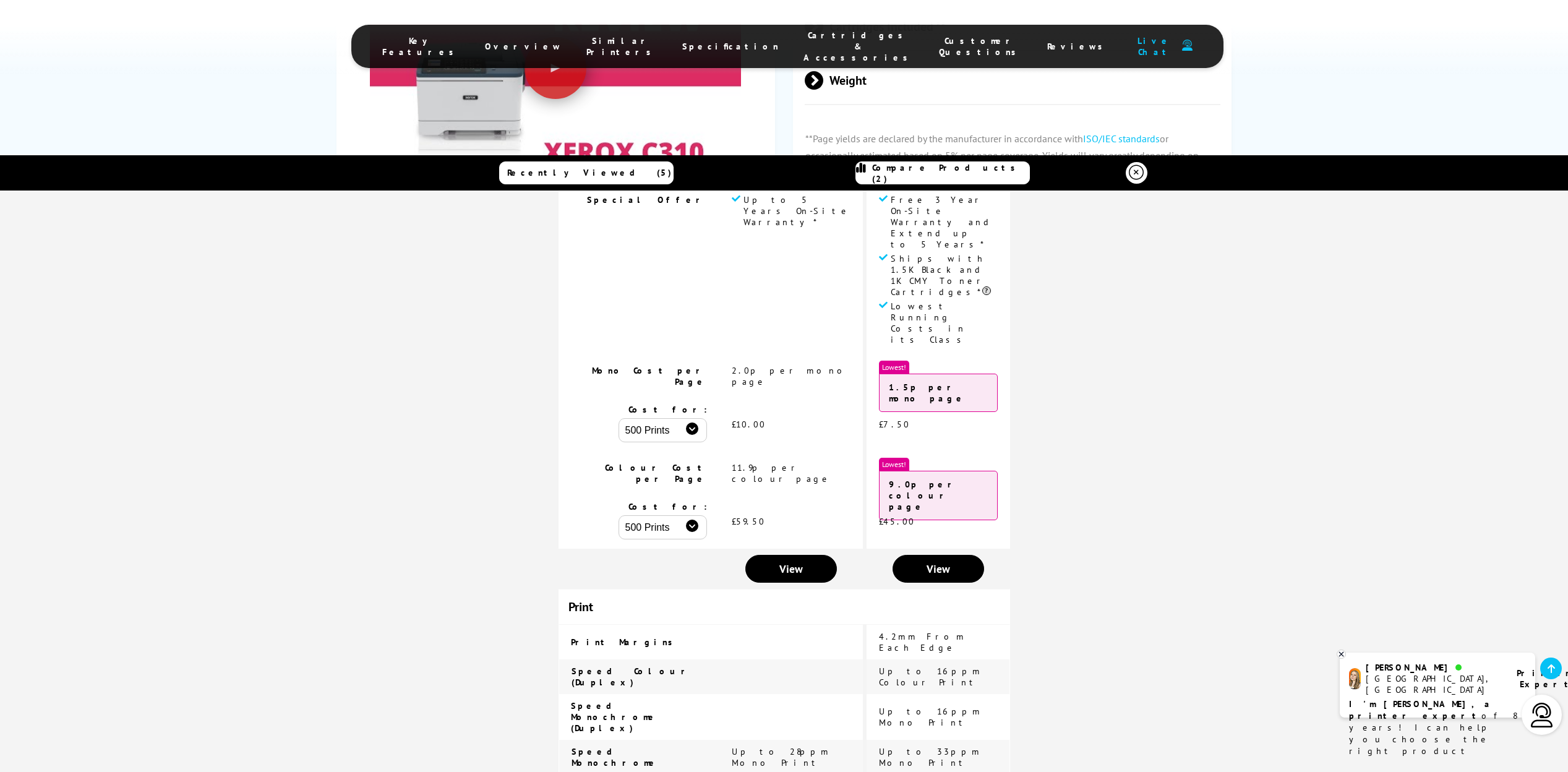
drag, startPoint x: 749, startPoint y: 624, endPoint x: 817, endPoint y: 627, distance: 68.1
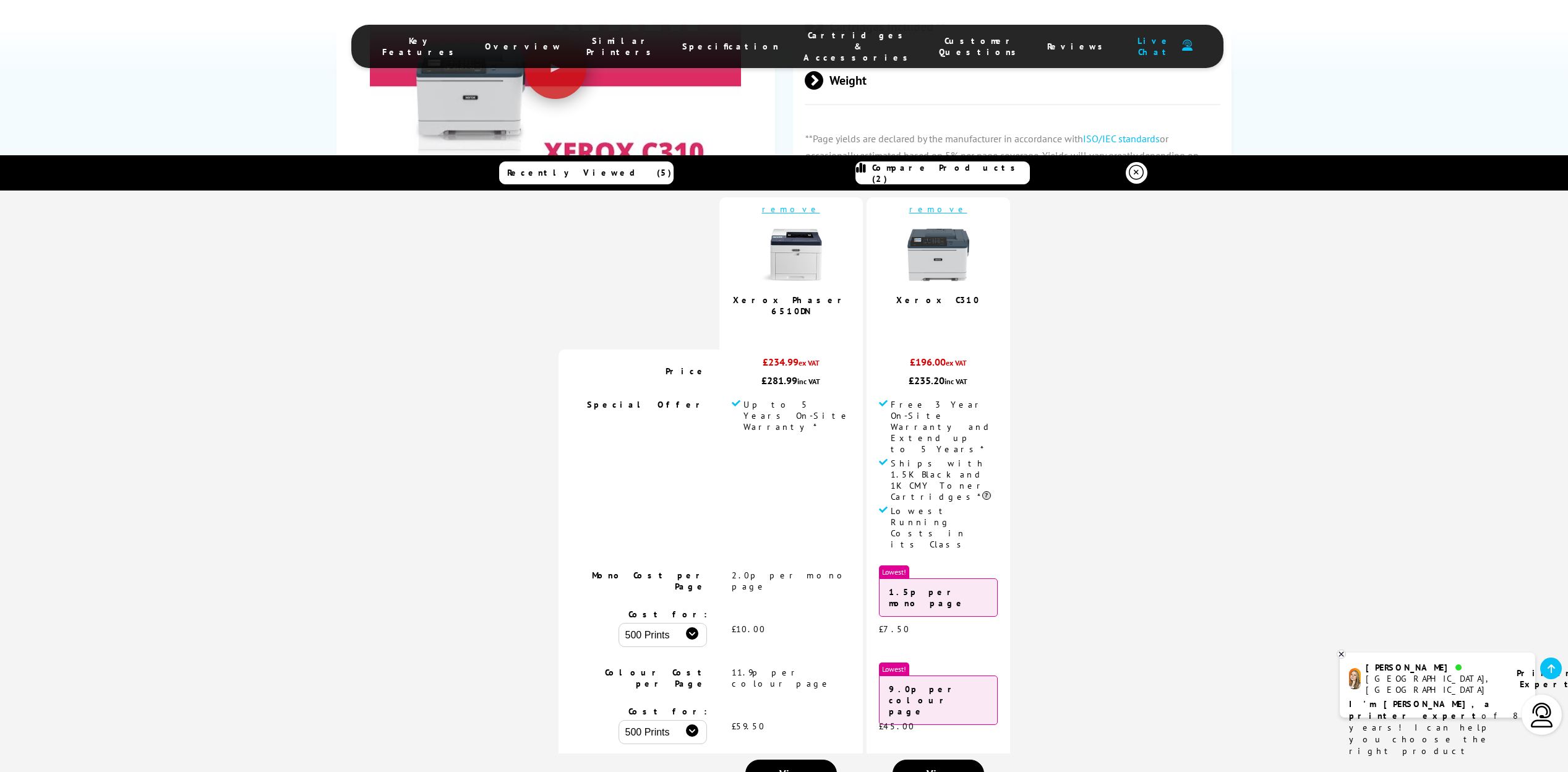
scroll to position [0, 0]
